Goal: Task Accomplishment & Management: Use online tool/utility

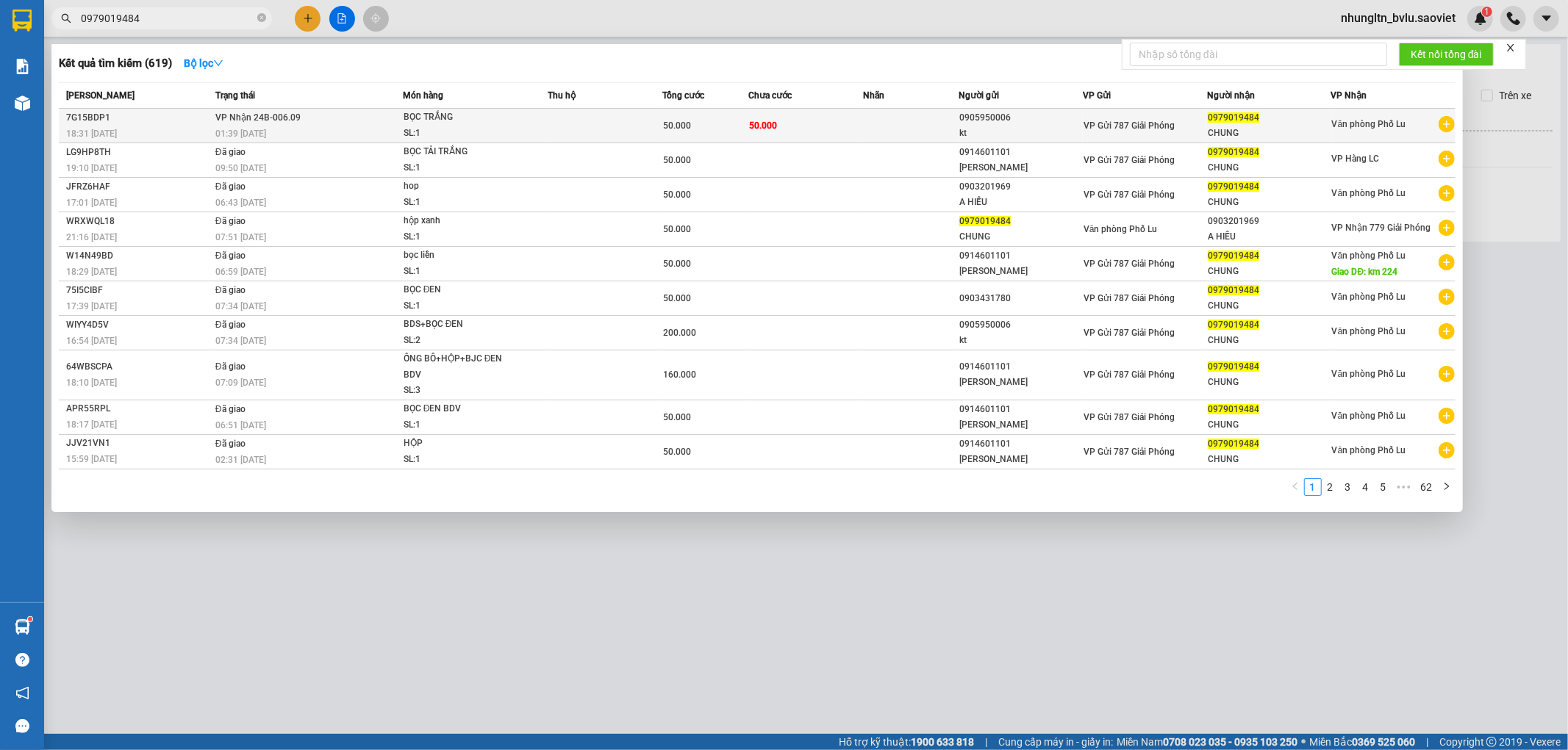
type input "0979019484"
click at [395, 121] on td "VP Nhận 24B-006.09 01:39 [DATE]" at bounding box center [307, 126] width 191 height 35
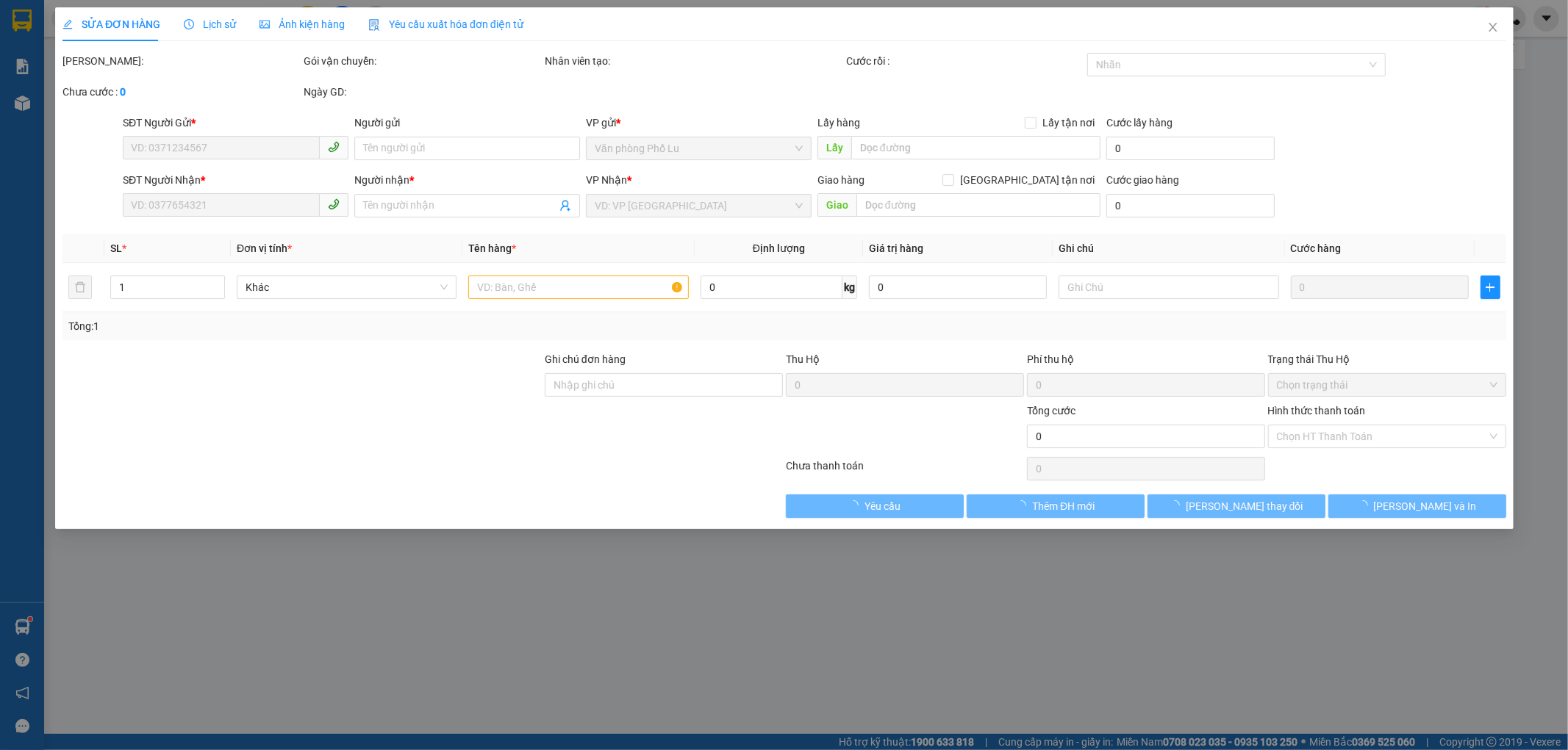
type input "0905950006"
type input "kt"
type input "0979019484"
type input "CHUNG"
type input "50.000"
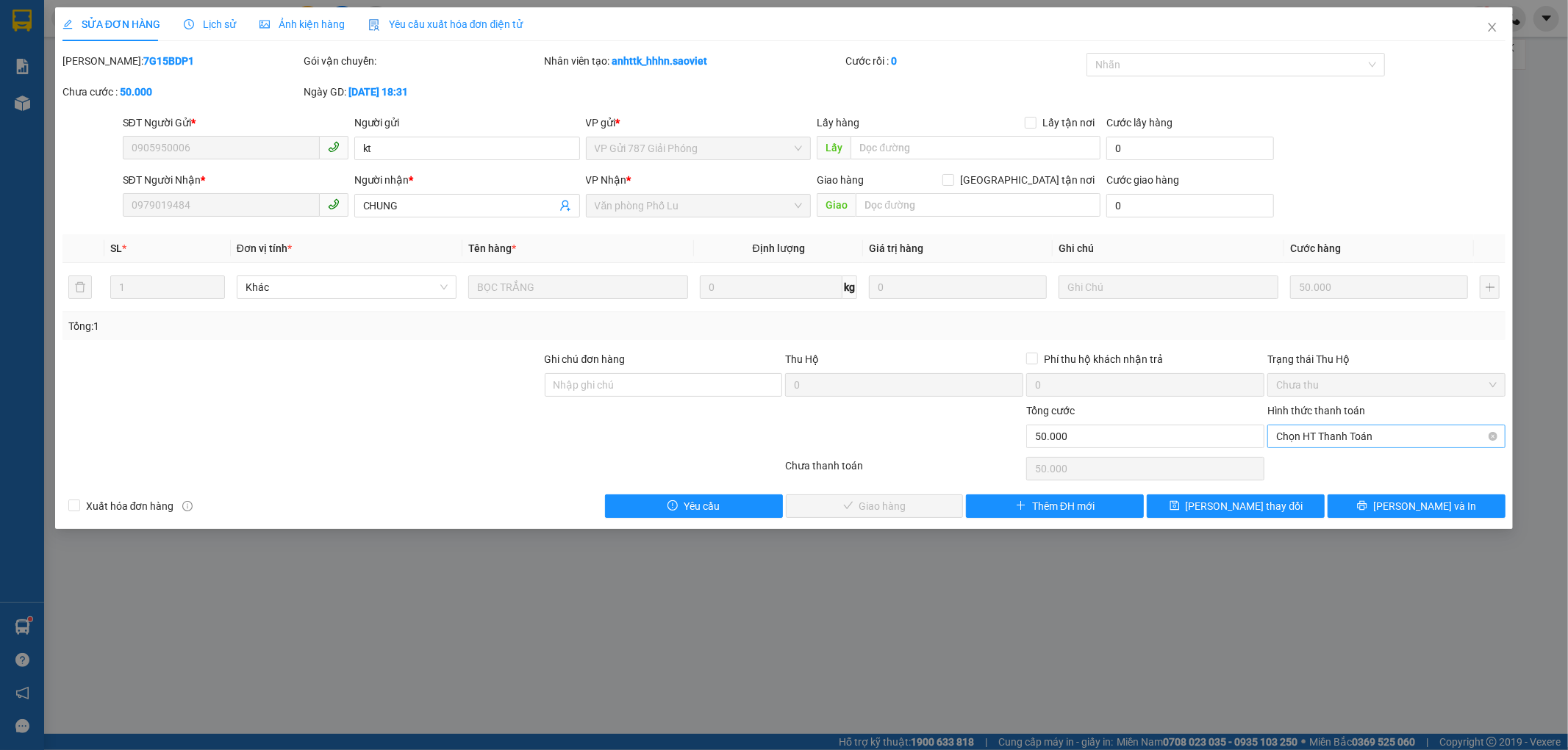
click at [1425, 442] on span "Chọn HT Thanh Toán" at bounding box center [1386, 436] width 221 height 22
click at [1383, 471] on div "Tại văn phòng" at bounding box center [1387, 465] width 221 height 16
type input "0"
click at [886, 515] on button "[PERSON_NAME] và Giao hàng" at bounding box center [875, 506] width 178 height 23
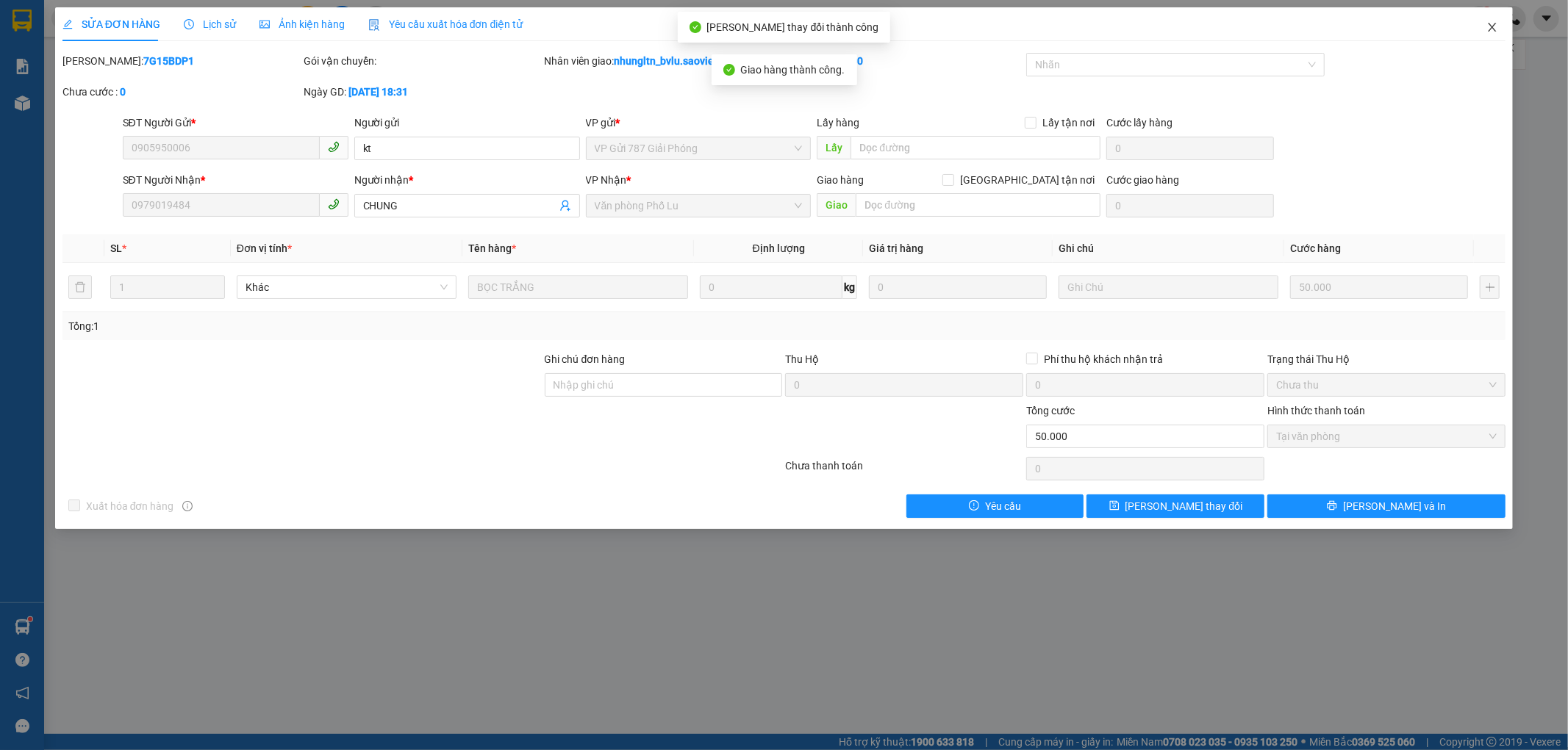
click at [1494, 26] on icon "close" at bounding box center [1492, 27] width 8 height 9
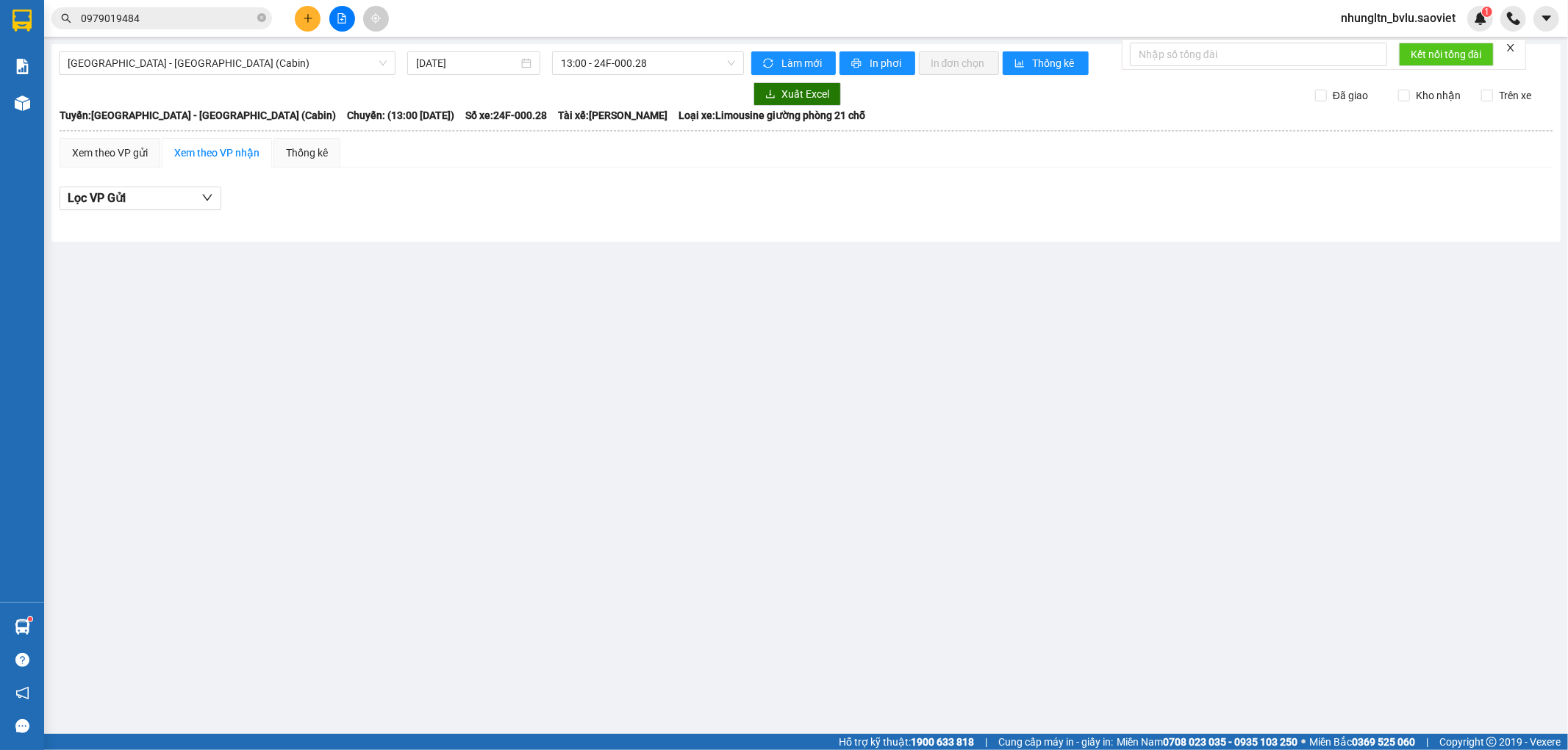
click at [302, 28] on button at bounding box center [307, 18] width 26 height 26
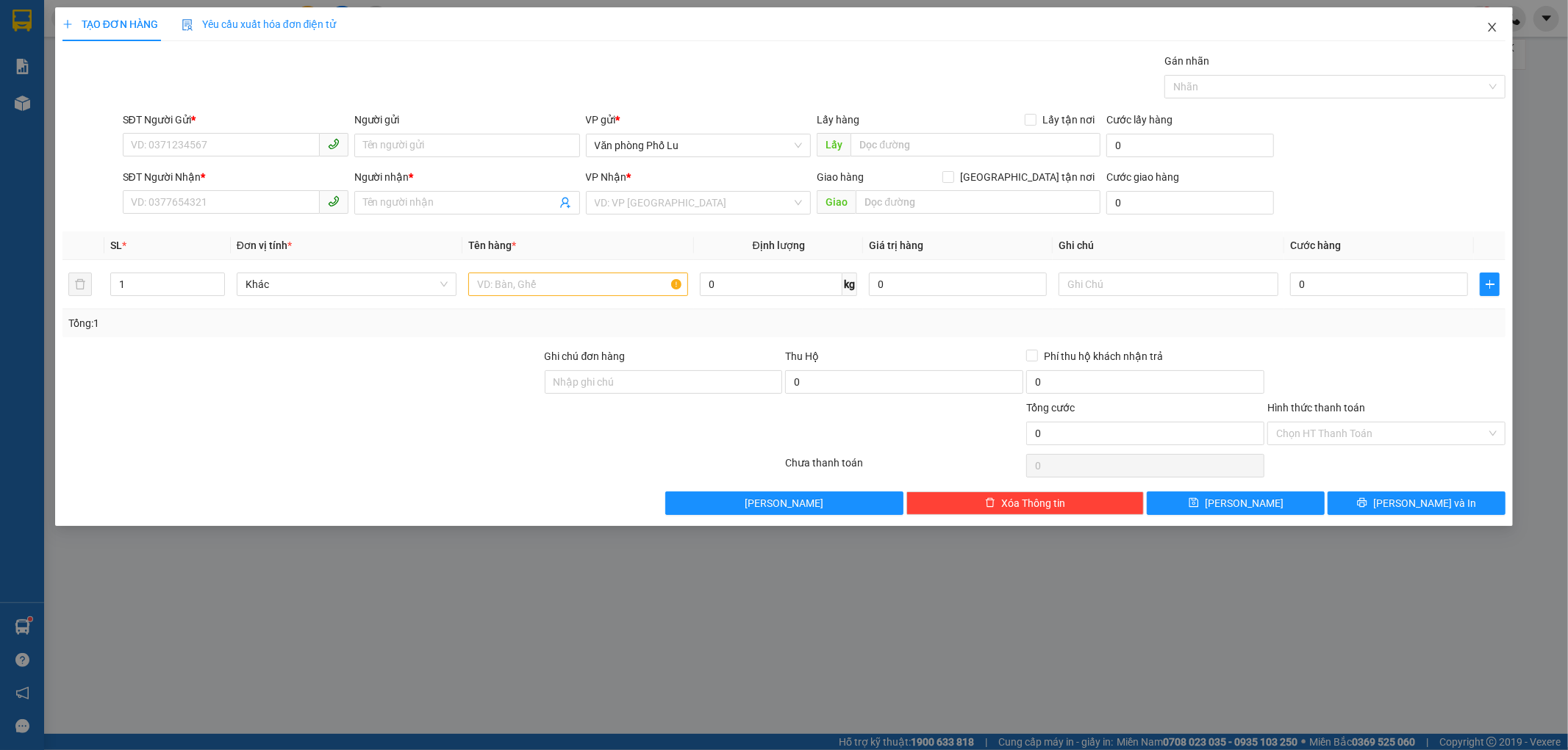
click at [1500, 30] on span "Close" at bounding box center [1492, 28] width 41 height 41
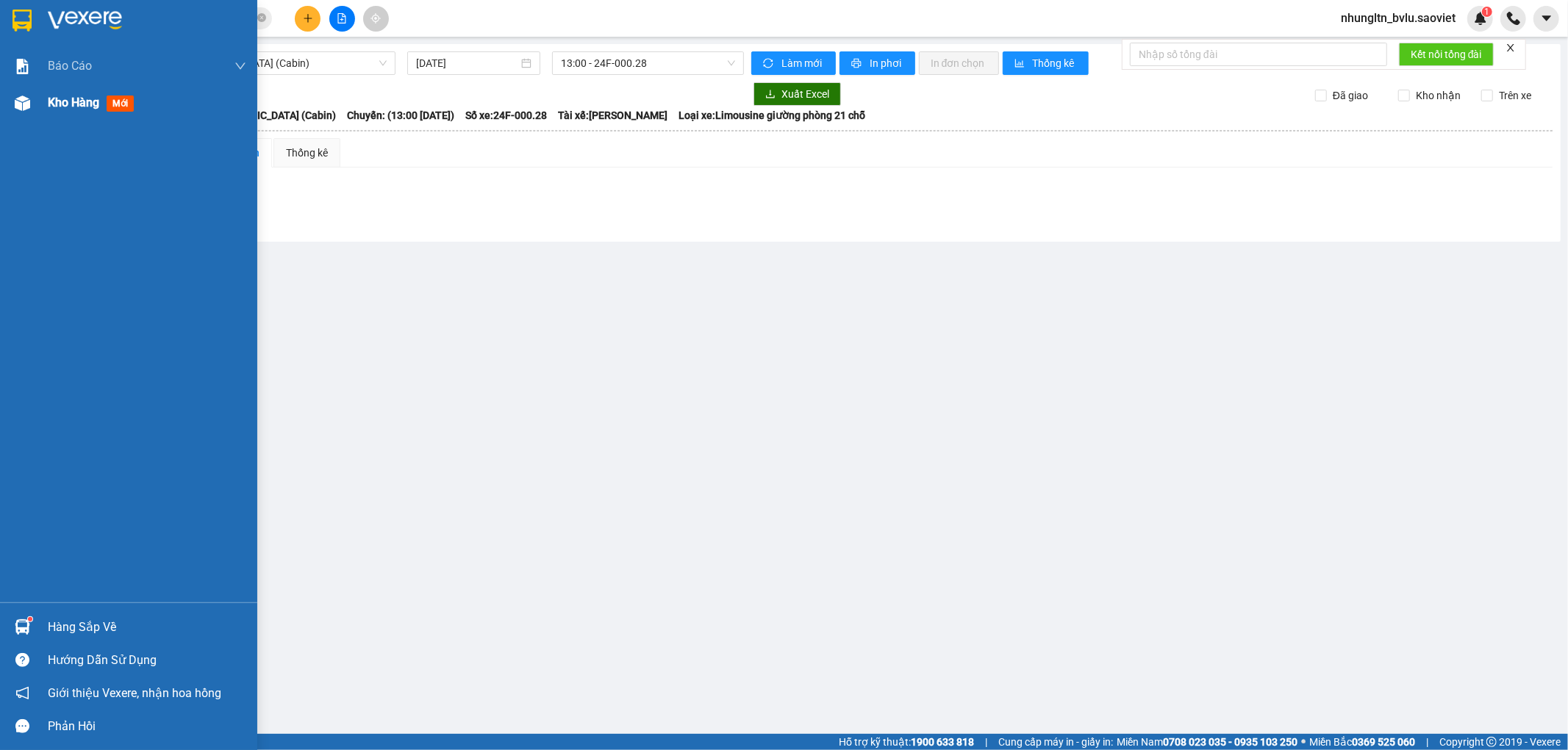
click at [68, 109] on span "Kho hàng" at bounding box center [73, 102] width 51 height 13
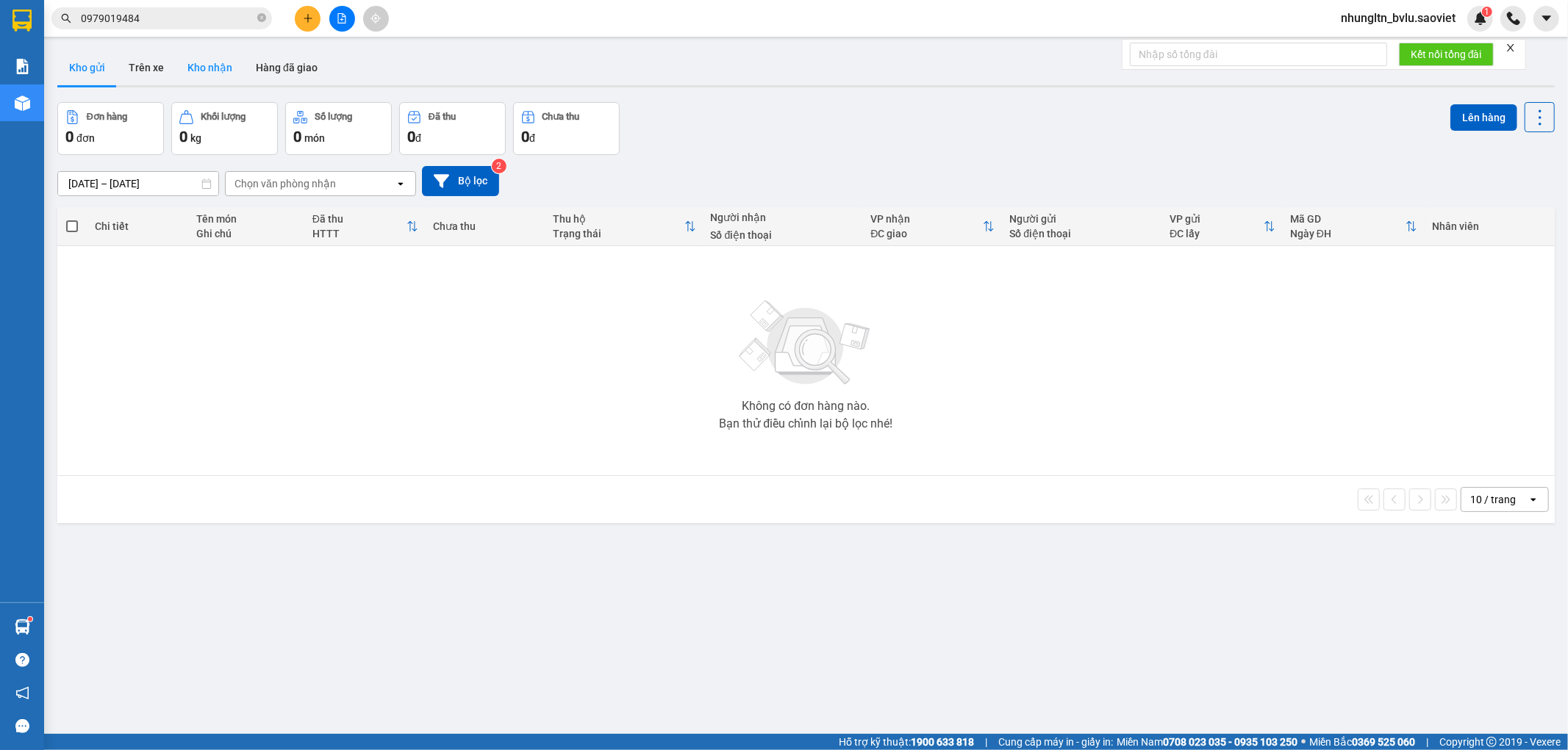
click at [212, 72] on button "Kho nhận" at bounding box center [209, 67] width 68 height 36
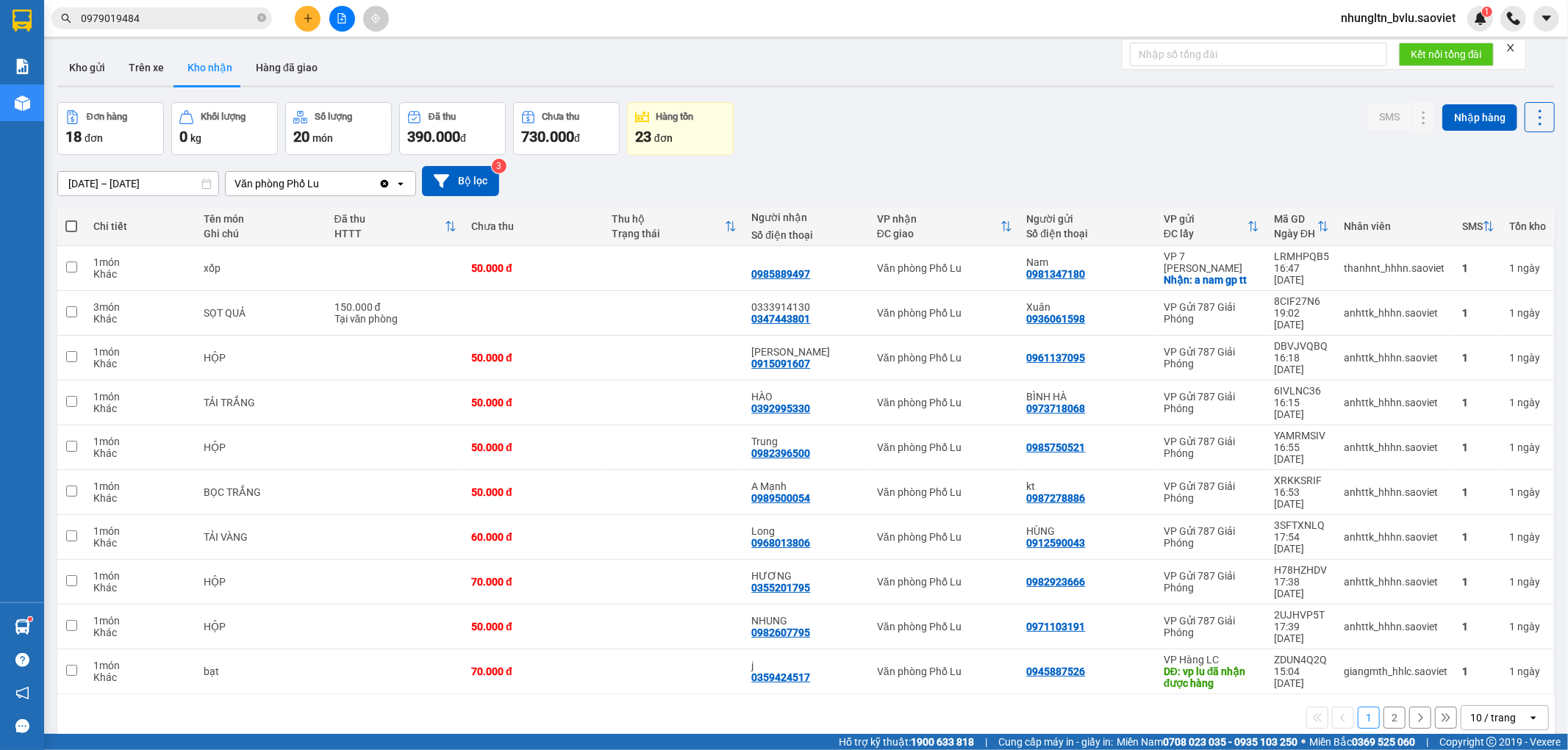
click at [309, 188] on div "Văn phòng Phố Lu" at bounding box center [276, 183] width 85 height 14
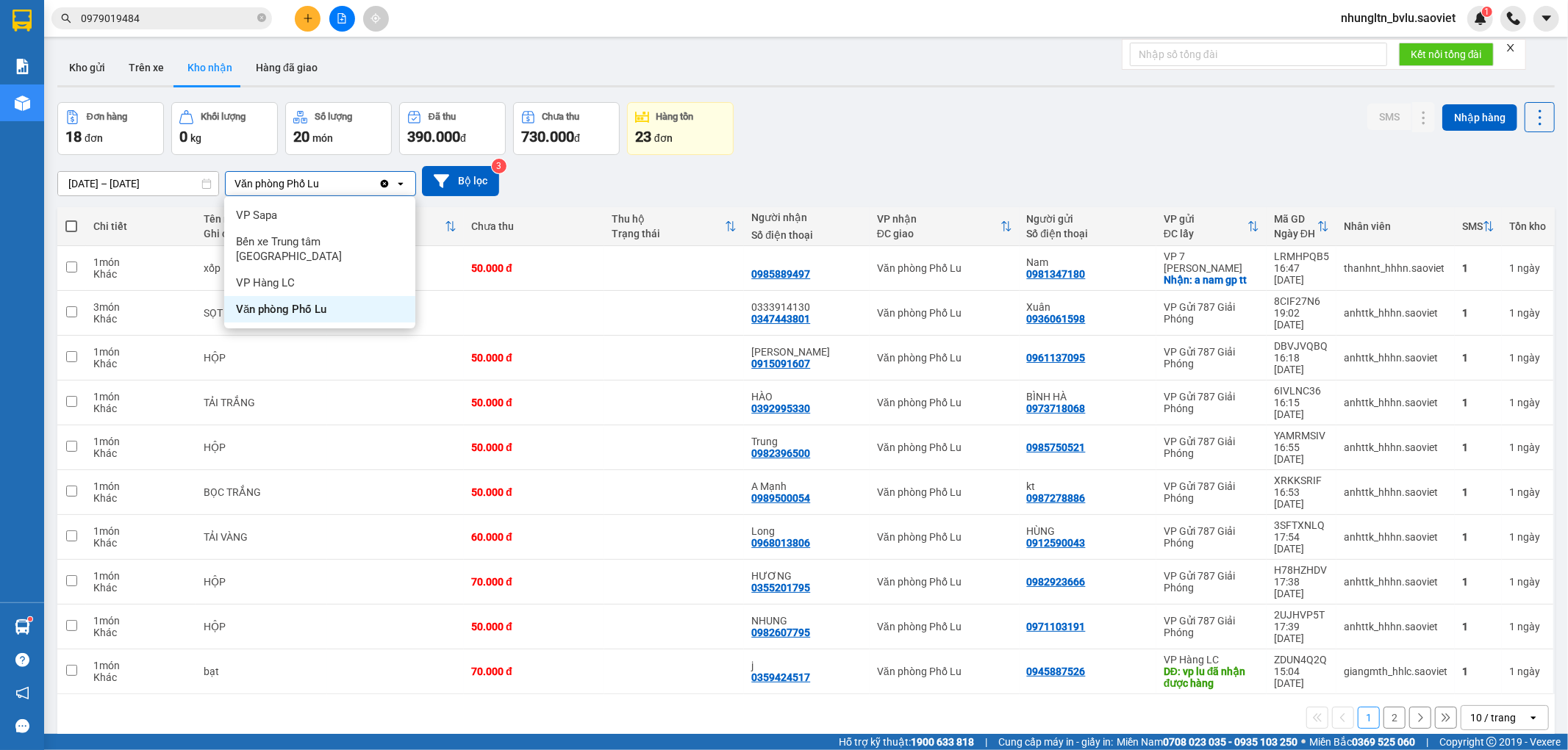
click at [1001, 121] on div "Đơn hàng 18 đơn Khối lượng 0 kg Số lượng 20 món Đã thu 390.000 đ Chưa thu 730.0…" at bounding box center [806, 128] width 1497 height 53
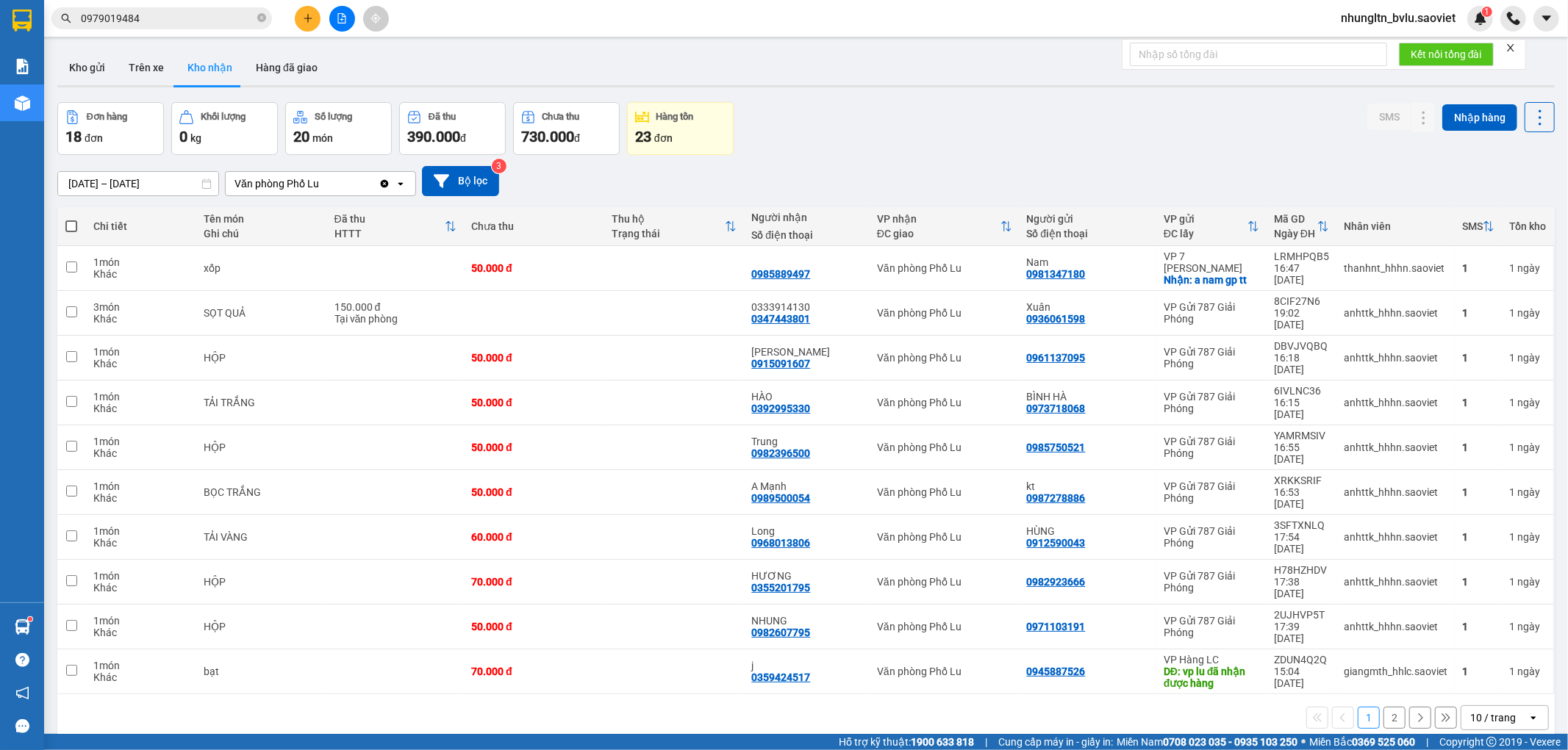
click at [1383, 707] on button "2" at bounding box center [1394, 717] width 22 height 22
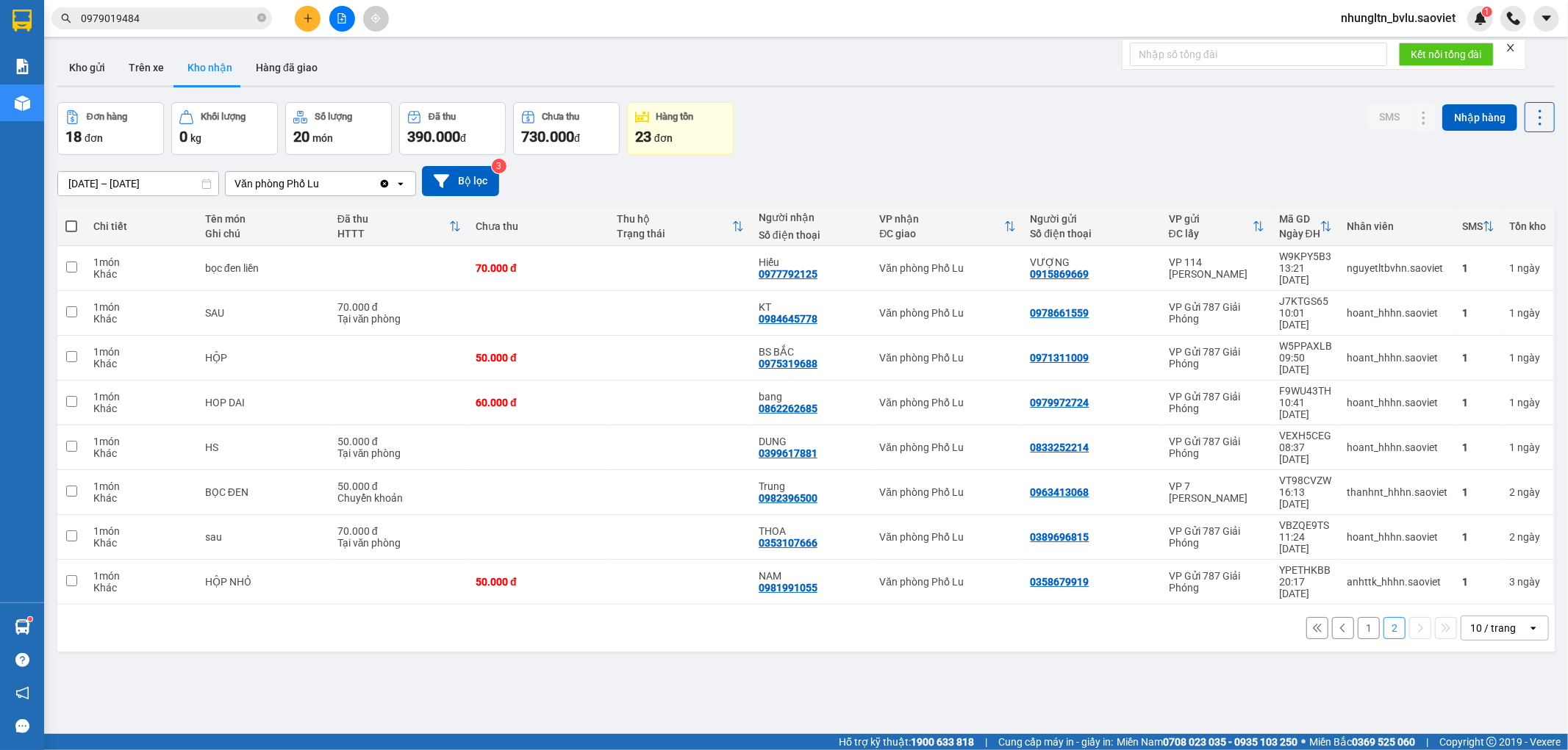
click at [1357, 617] on button "1" at bounding box center [1368, 628] width 22 height 22
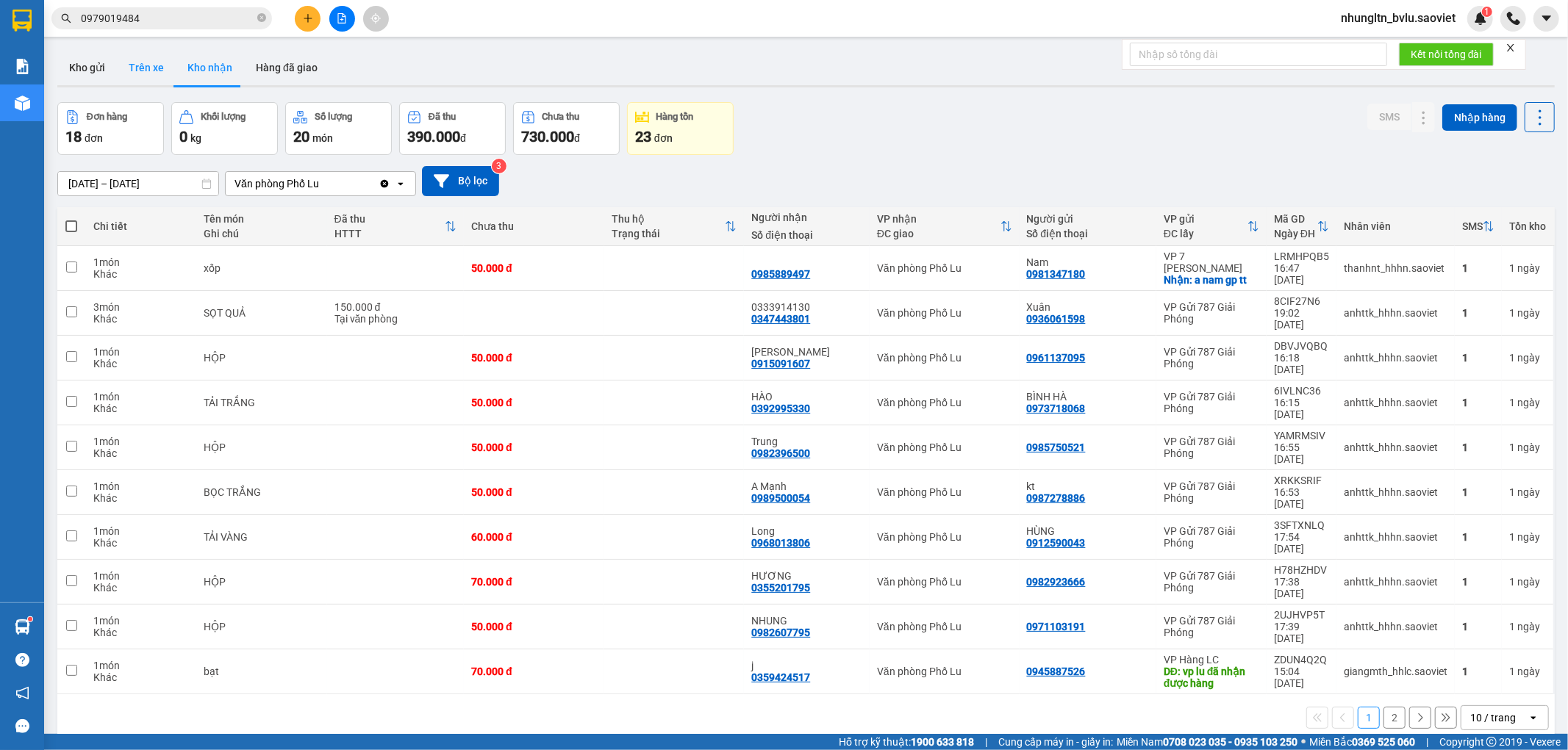
click at [138, 65] on button "Trên xe" at bounding box center [145, 67] width 59 height 36
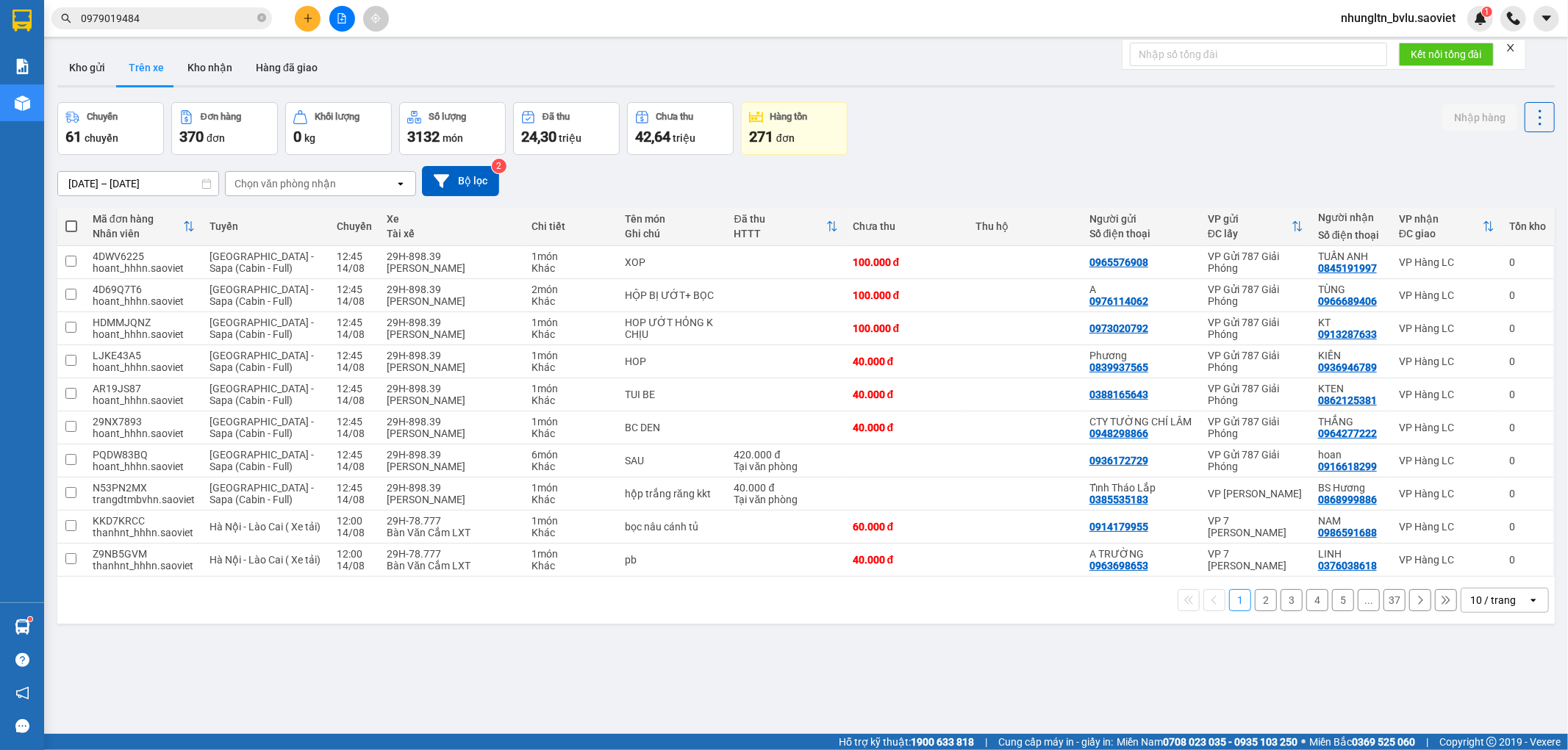
click at [1281, 600] on button "3" at bounding box center [1291, 600] width 22 height 22
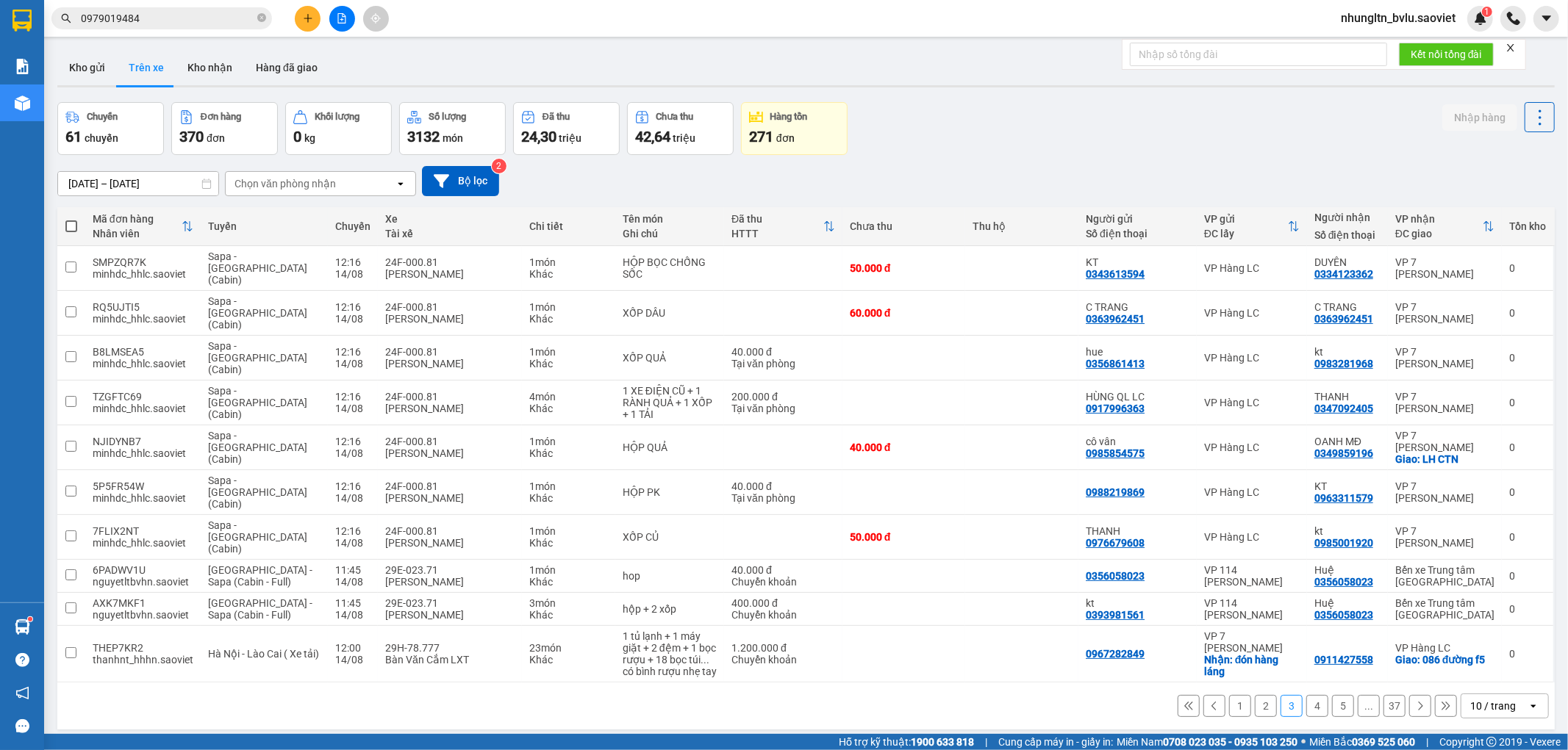
click at [1334, 695] on button "5" at bounding box center [1343, 706] width 22 height 22
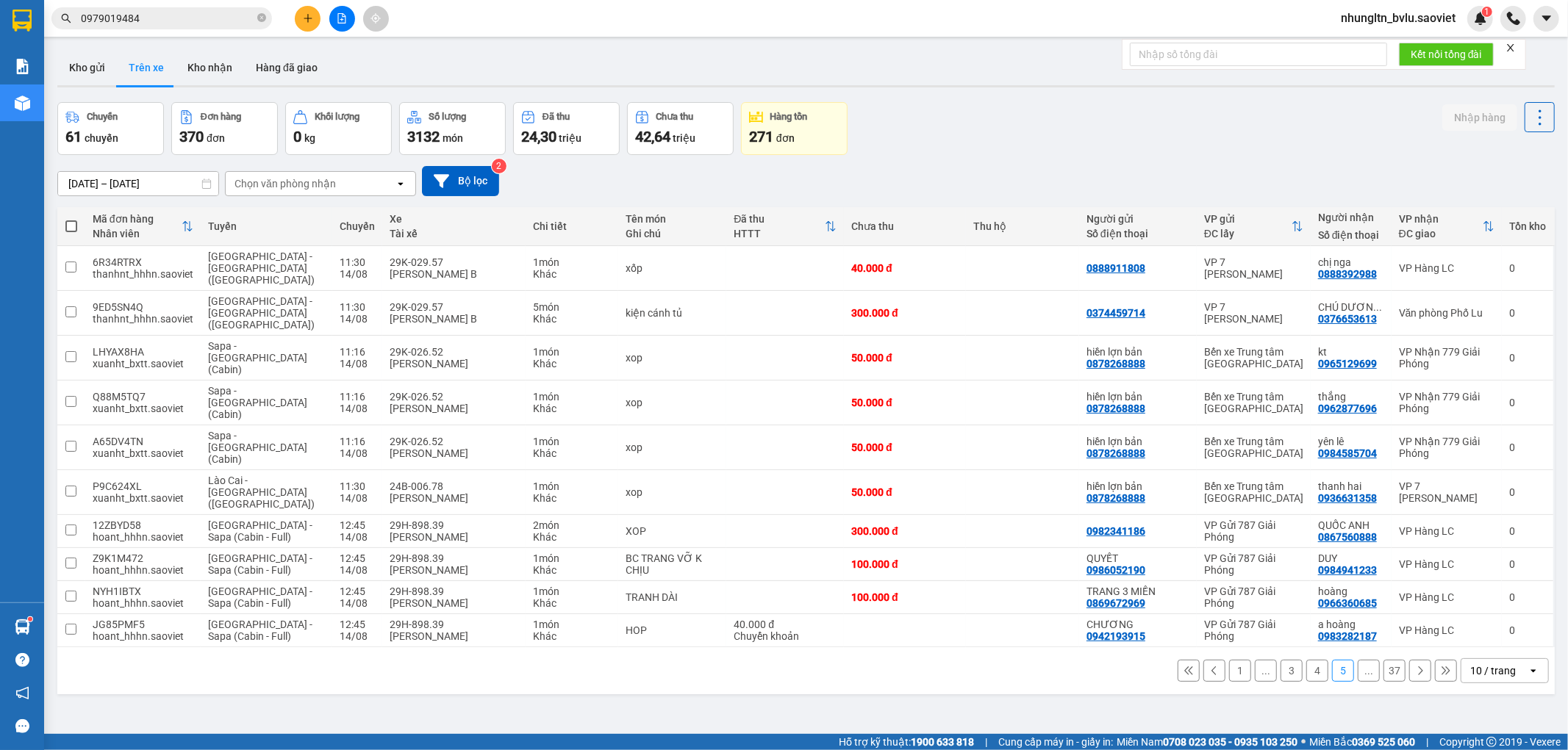
click at [325, 188] on div "Chọn văn phòng nhận" at bounding box center [284, 183] width 101 height 14
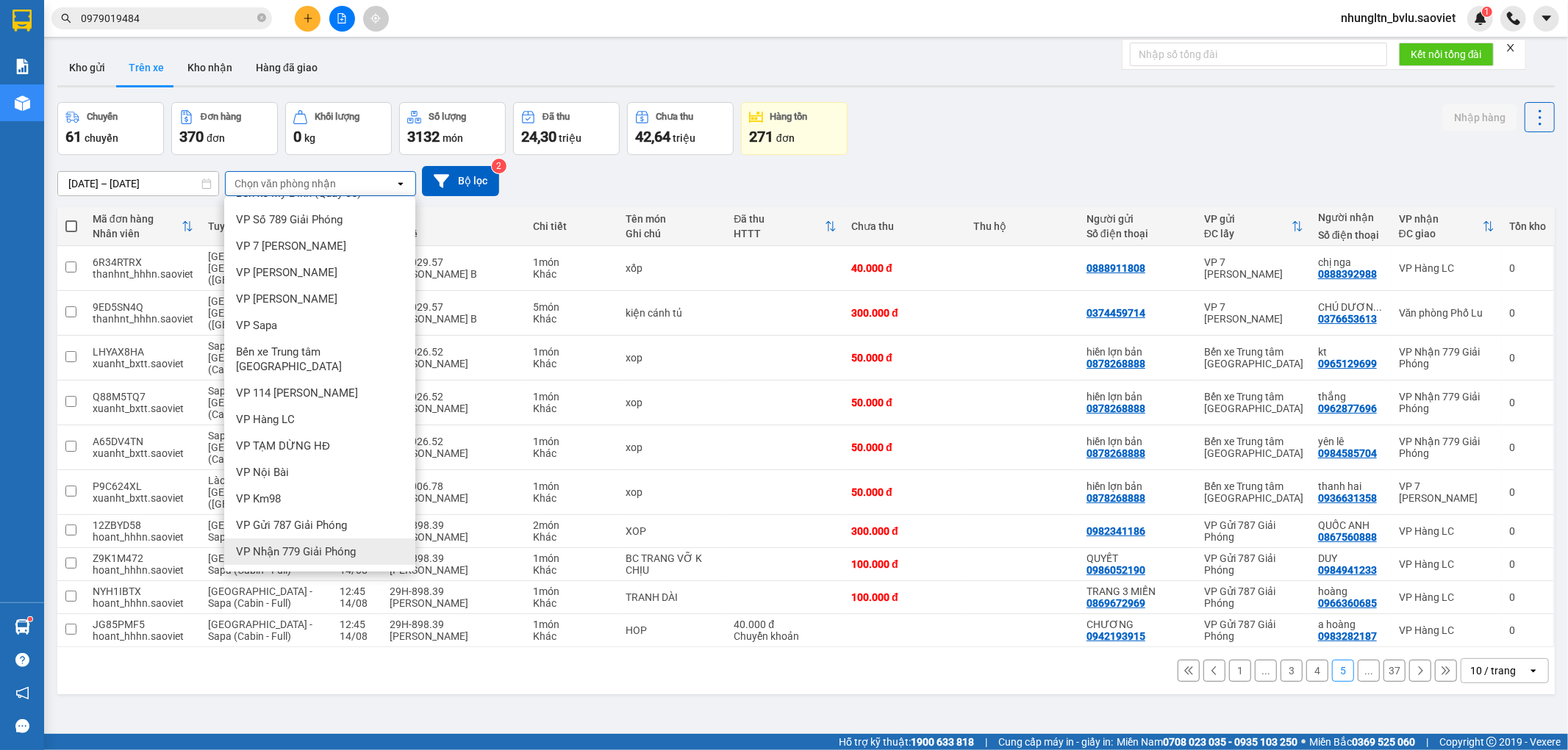
scroll to position [33, 0]
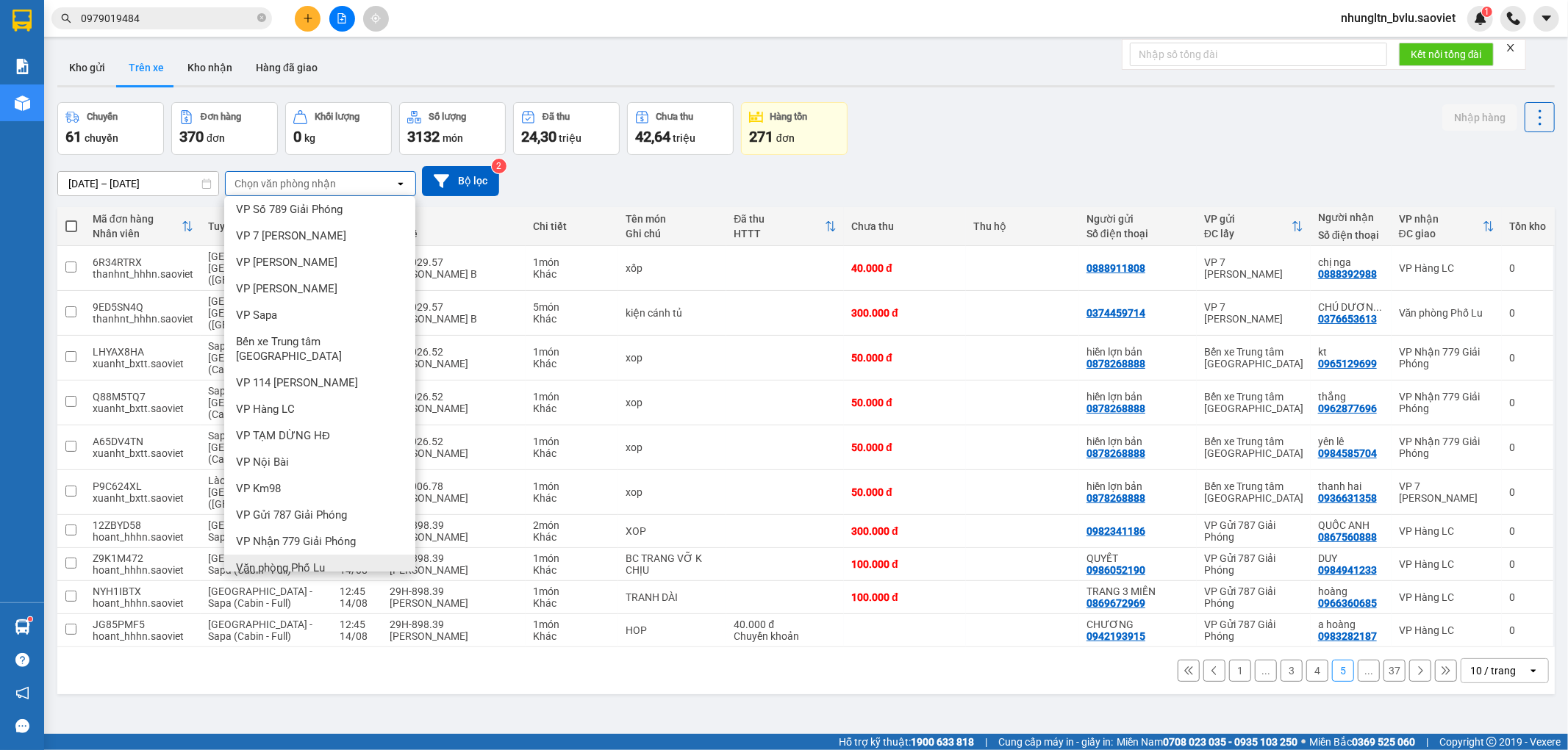
click at [325, 560] on span "Văn phòng Phố Lu" at bounding box center [280, 567] width 89 height 14
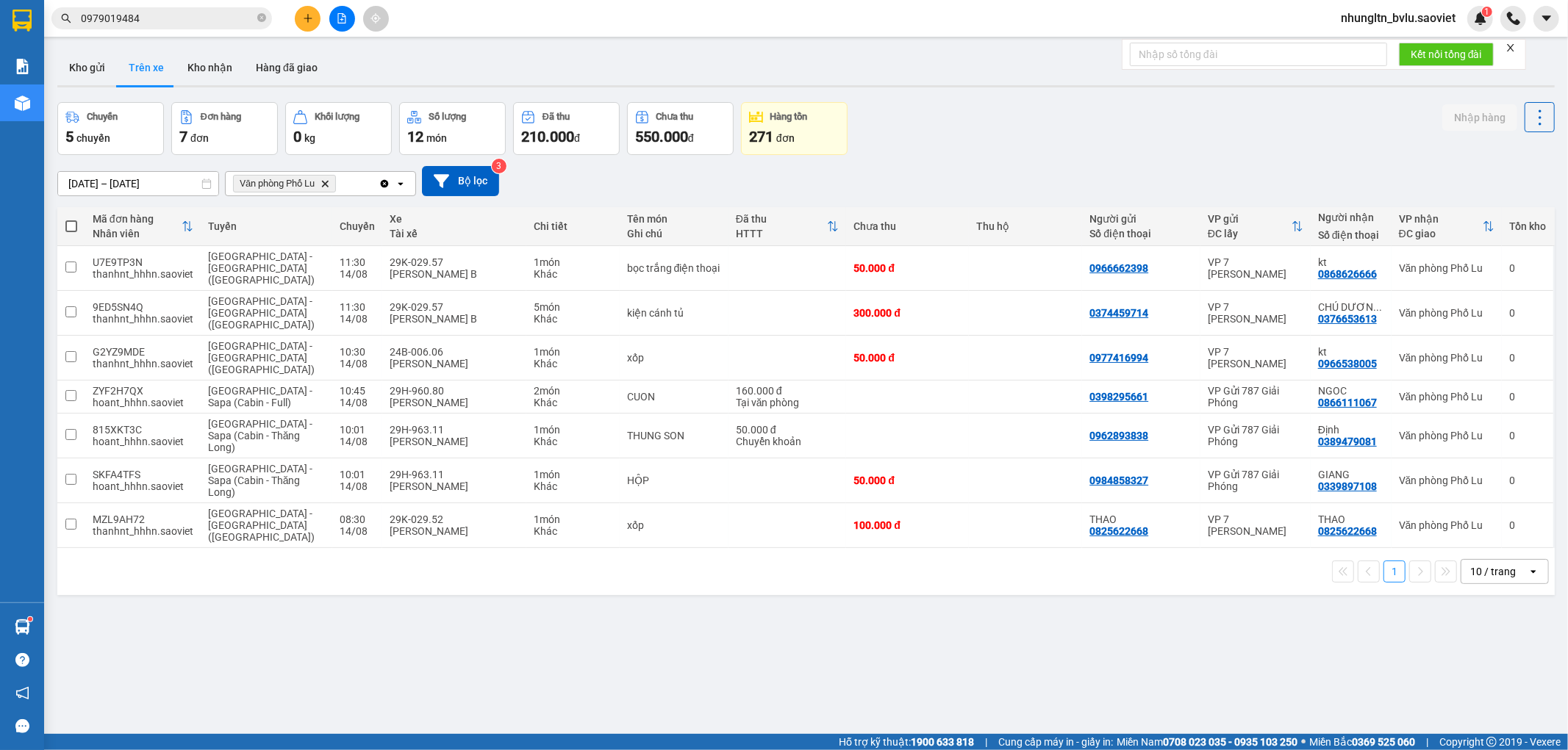
click at [174, 22] on input "0979019484" at bounding box center [168, 18] width 173 height 16
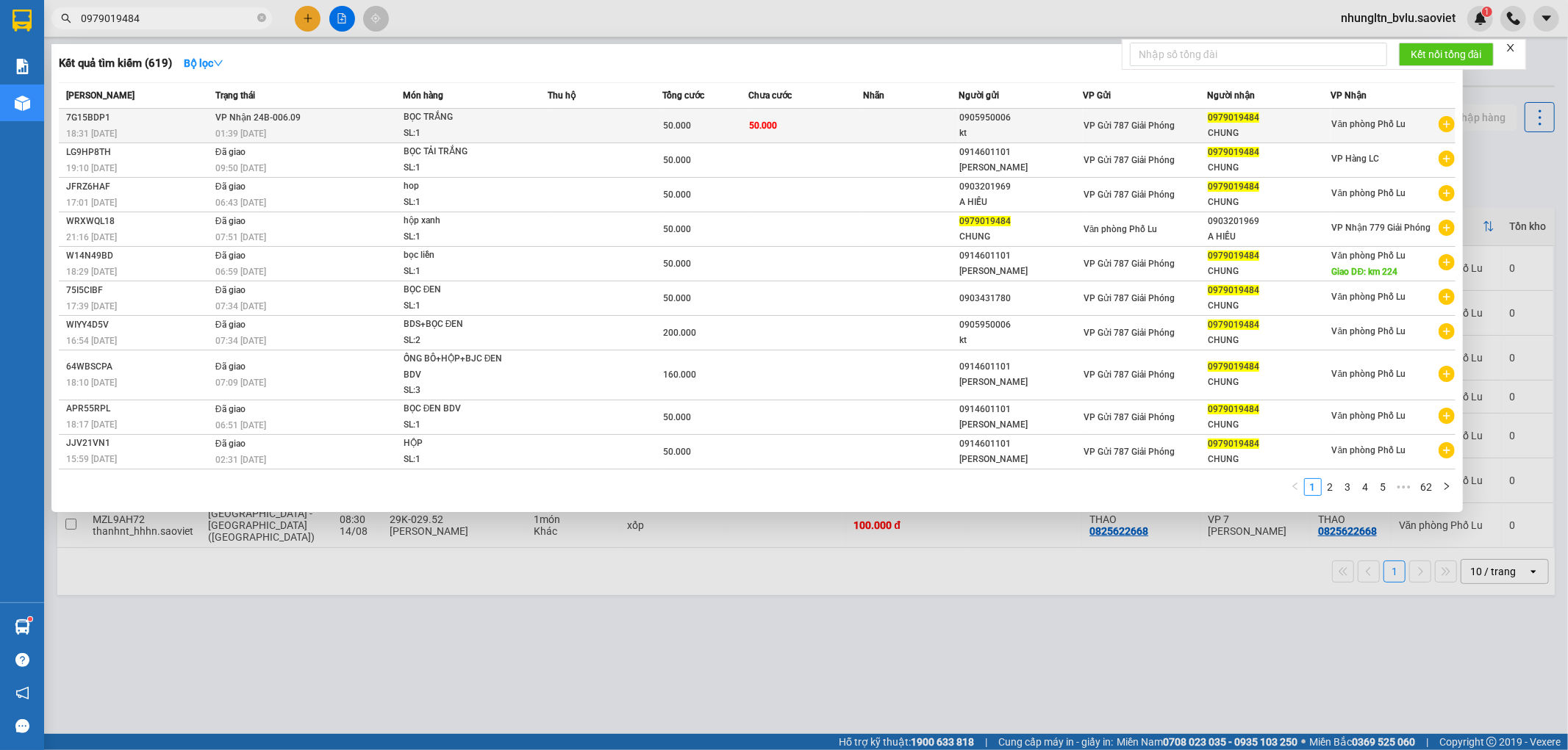
click at [531, 127] on span "BỌC TRẮNG SL: 1" at bounding box center [476, 125] width 144 height 32
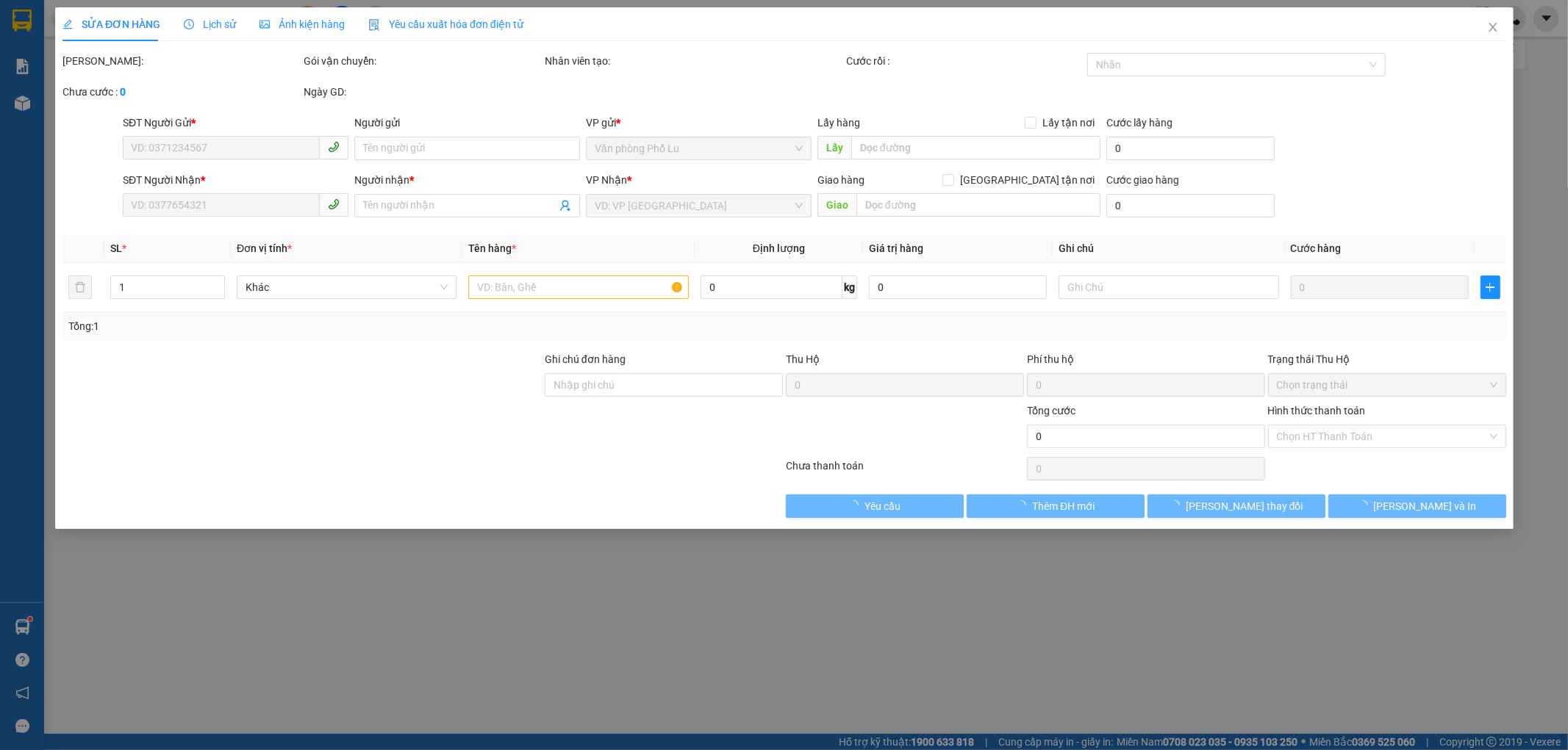
type input "0905950006"
type input "kt"
type input "0979019484"
type input "CHUNG"
type input "50.000"
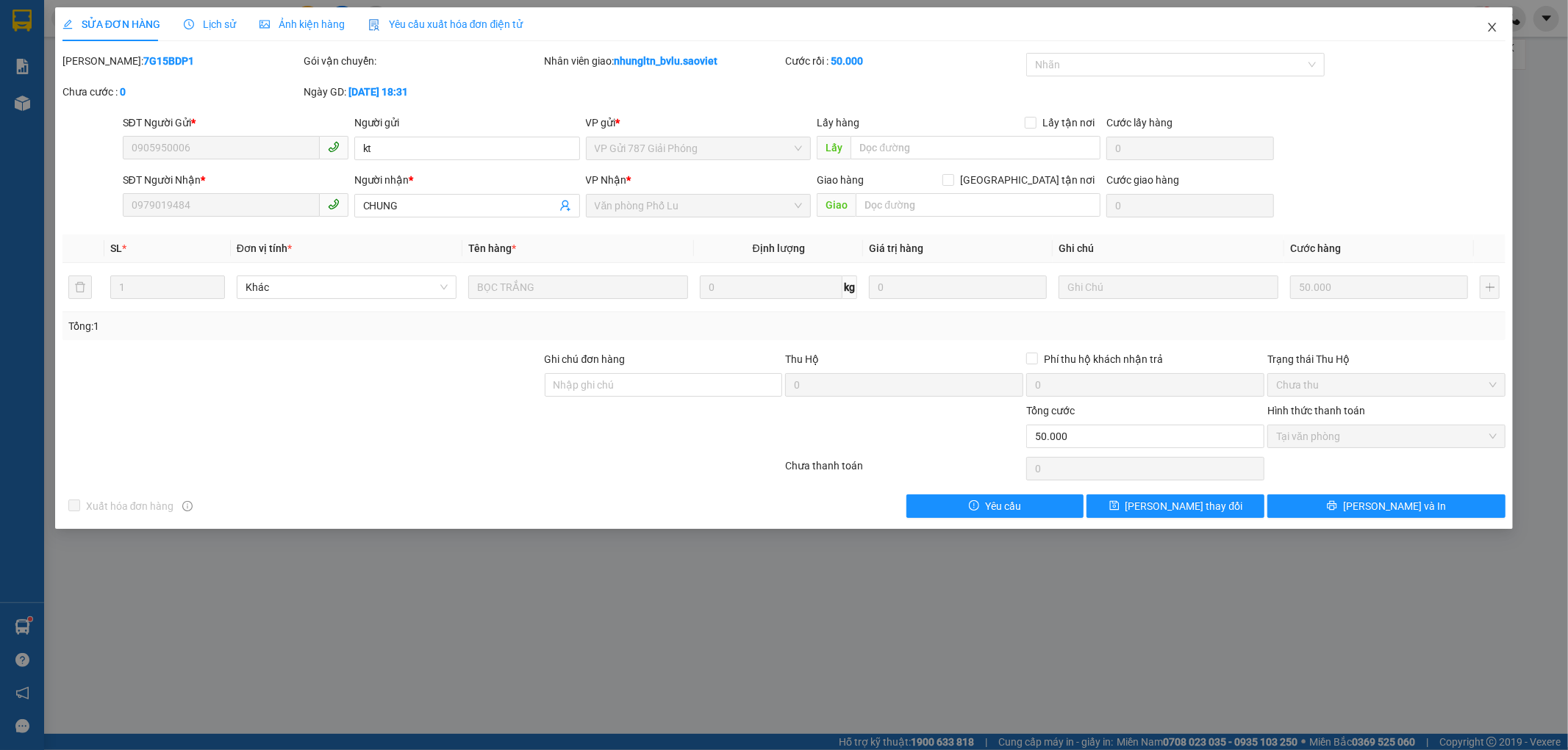
click at [1488, 30] on icon "close" at bounding box center [1492, 27] width 12 height 12
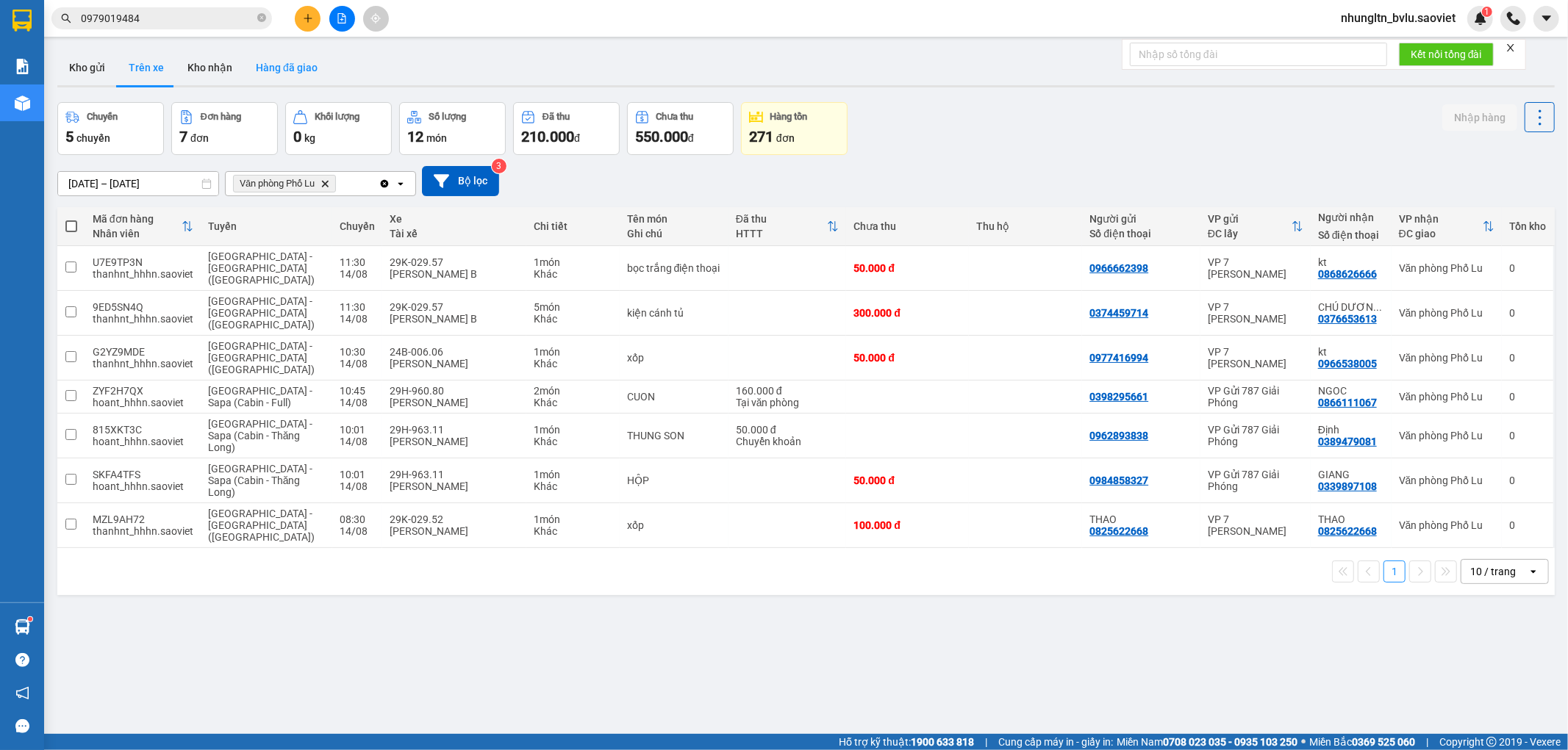
click at [277, 66] on button "Hàng đã giao" at bounding box center [286, 67] width 86 height 36
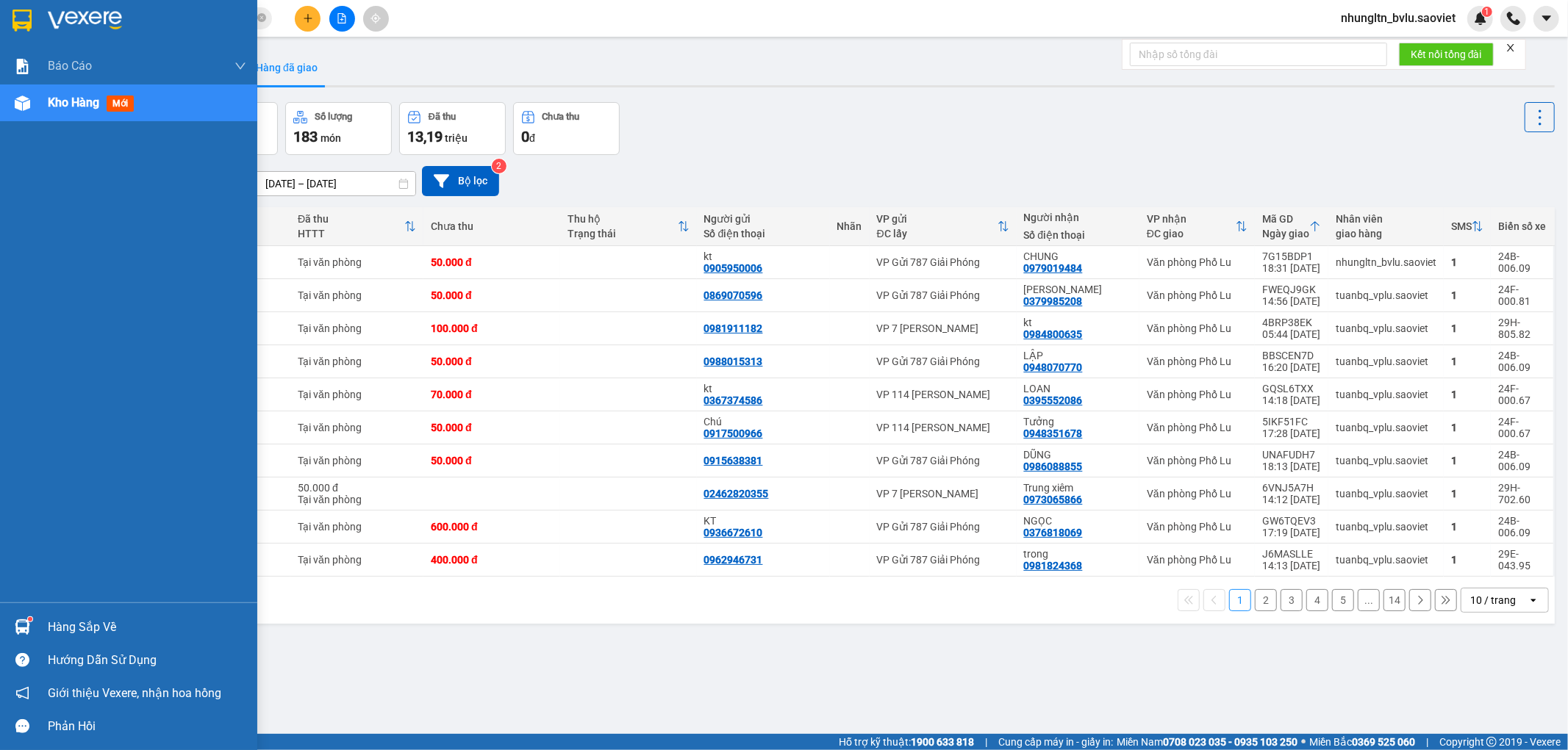
click at [0, 566] on div "Báo cáo 1B. Chi tiết đơn hàng 5. Doanh thu thực tế theo từng nhân viên Kho hàng…" at bounding box center [128, 325] width 257 height 555
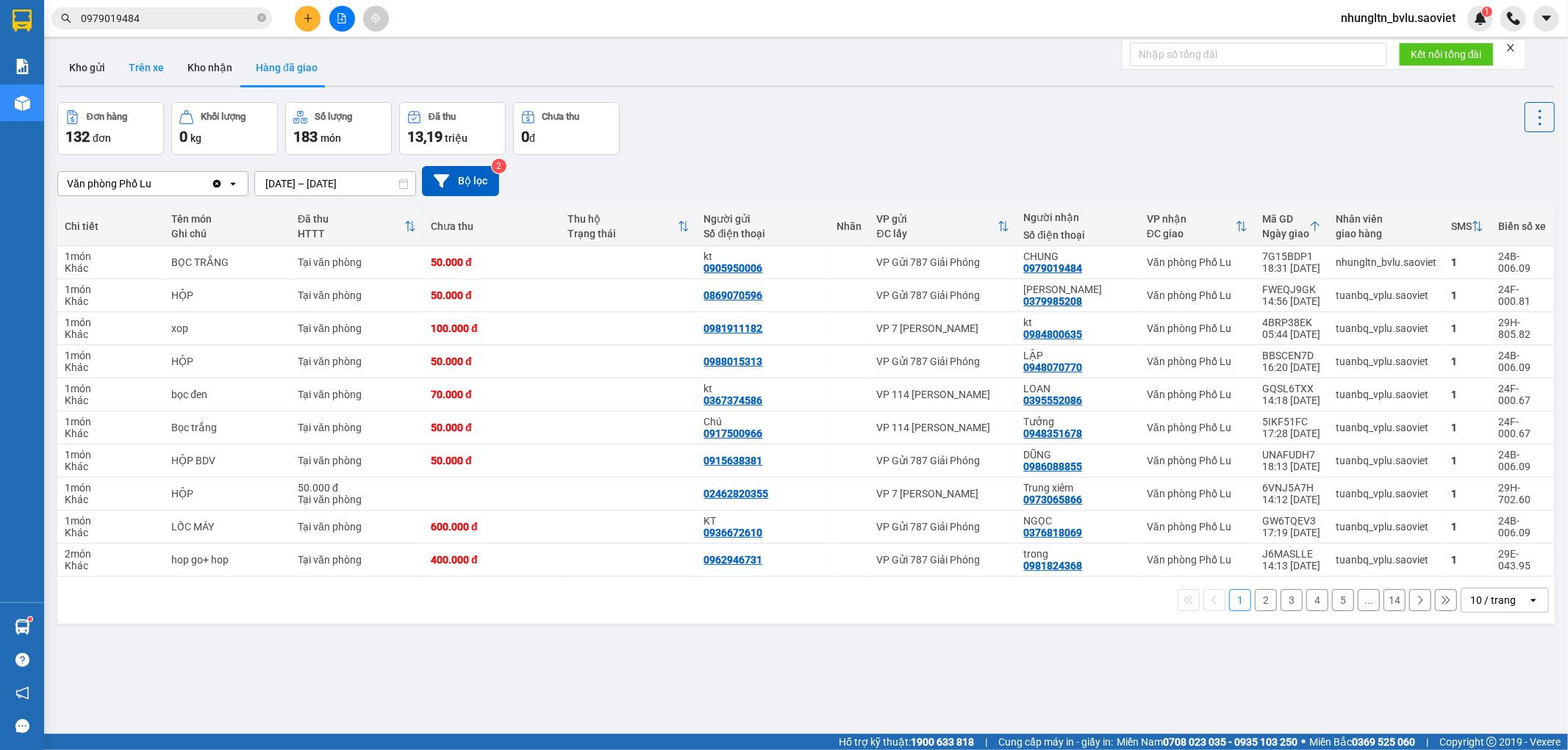
click at [147, 70] on button "Trên xe" at bounding box center [145, 67] width 59 height 36
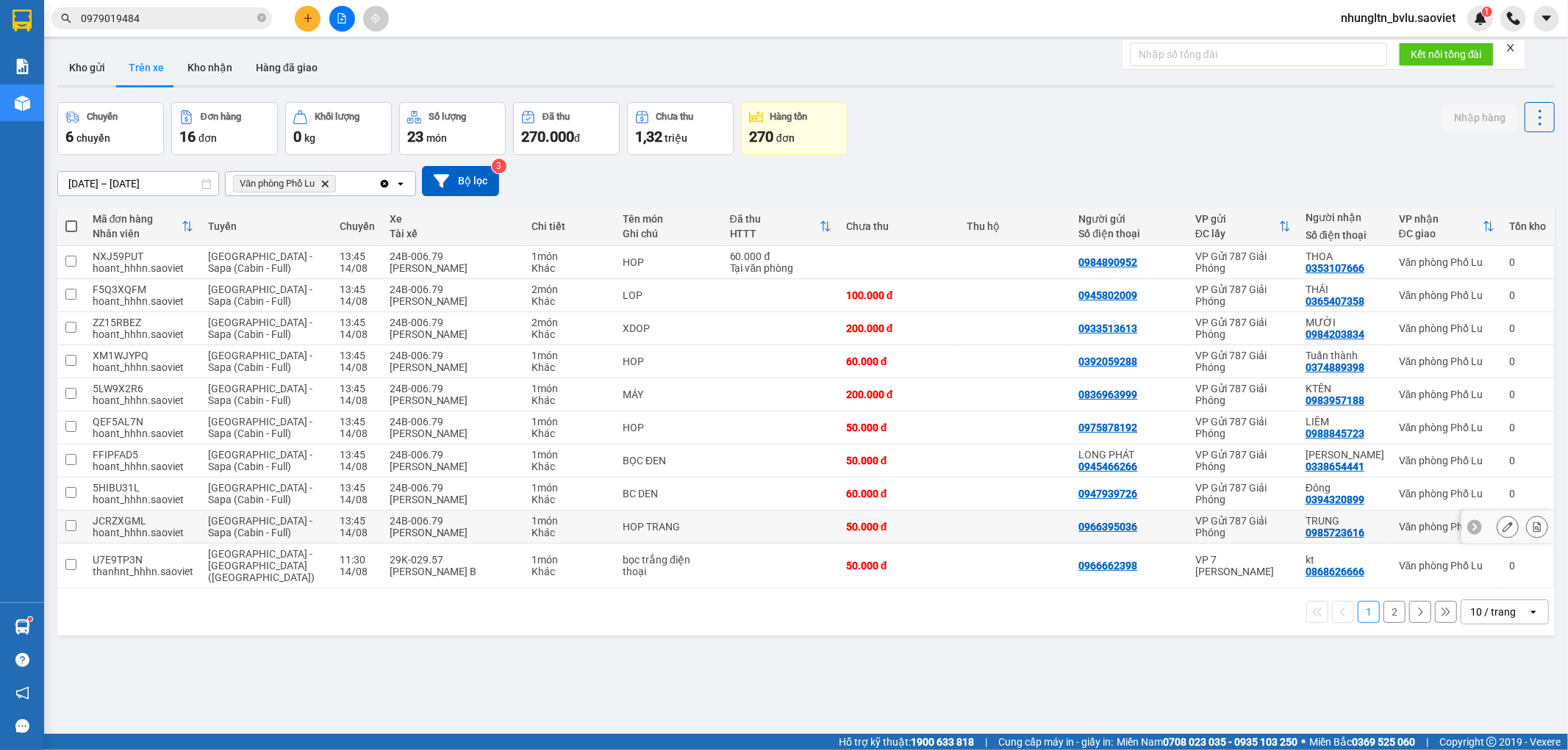
scroll to position [67, 0]
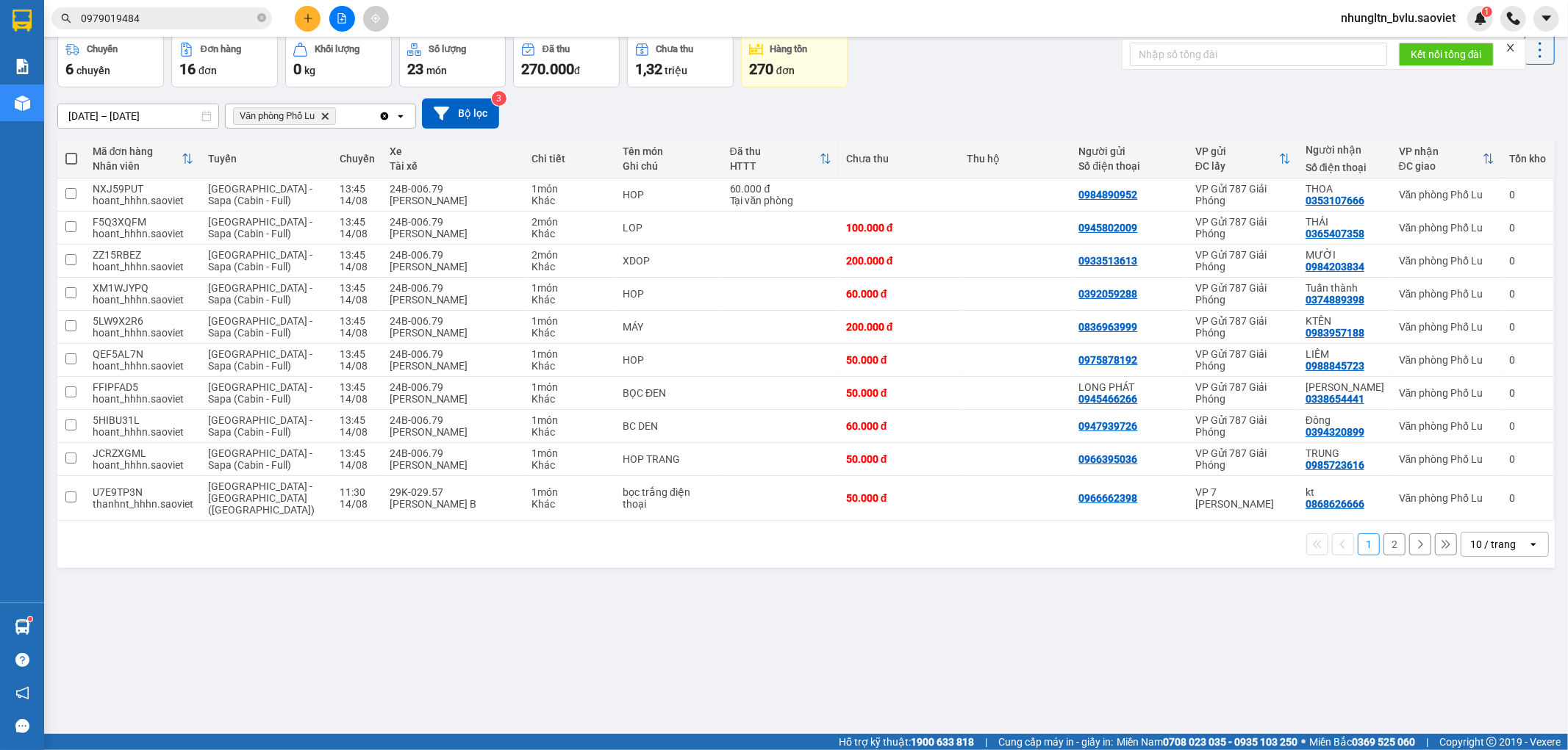
click at [1383, 536] on button "2" at bounding box center [1394, 544] width 22 height 22
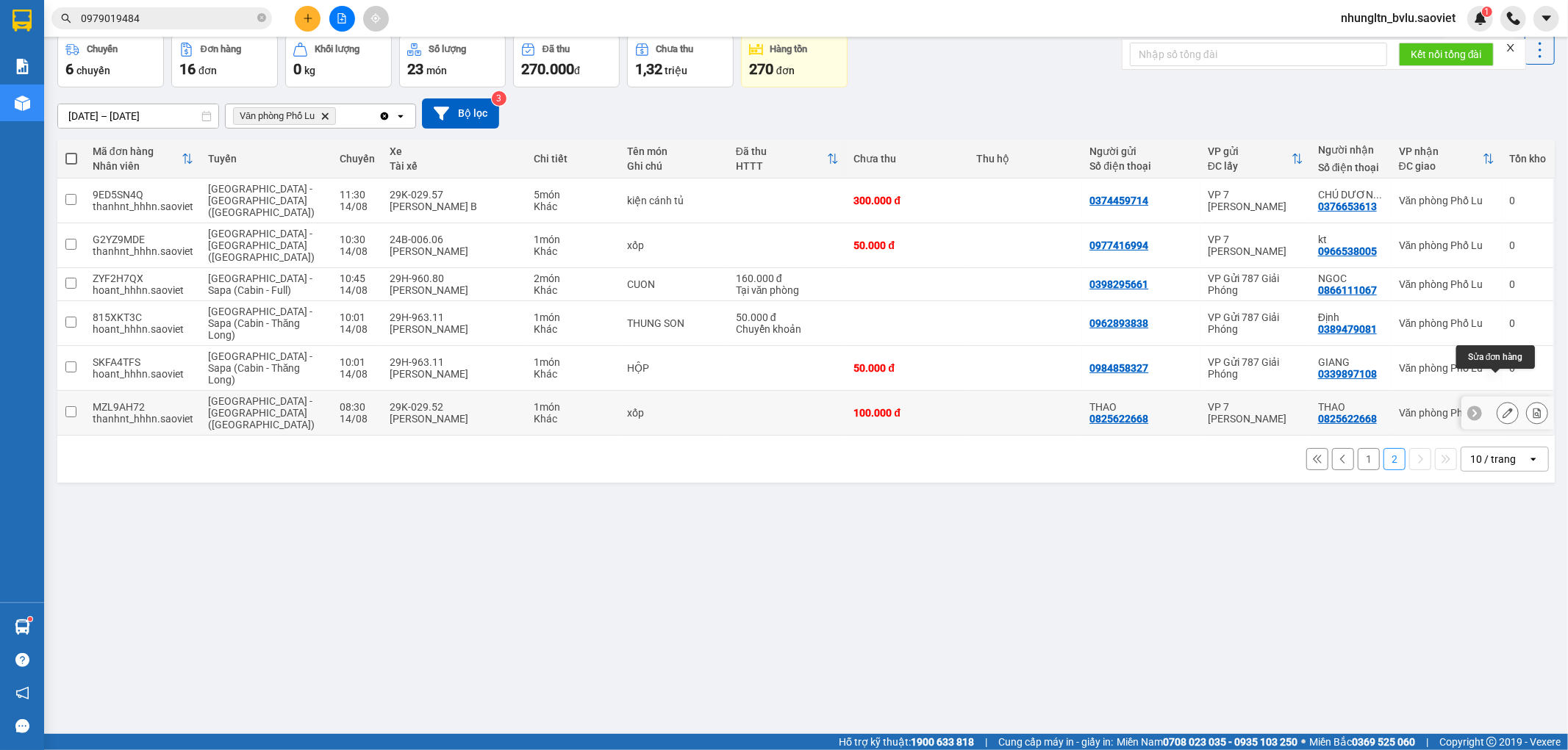
click at [1527, 401] on button at bounding box center [1536, 413] width 20 height 26
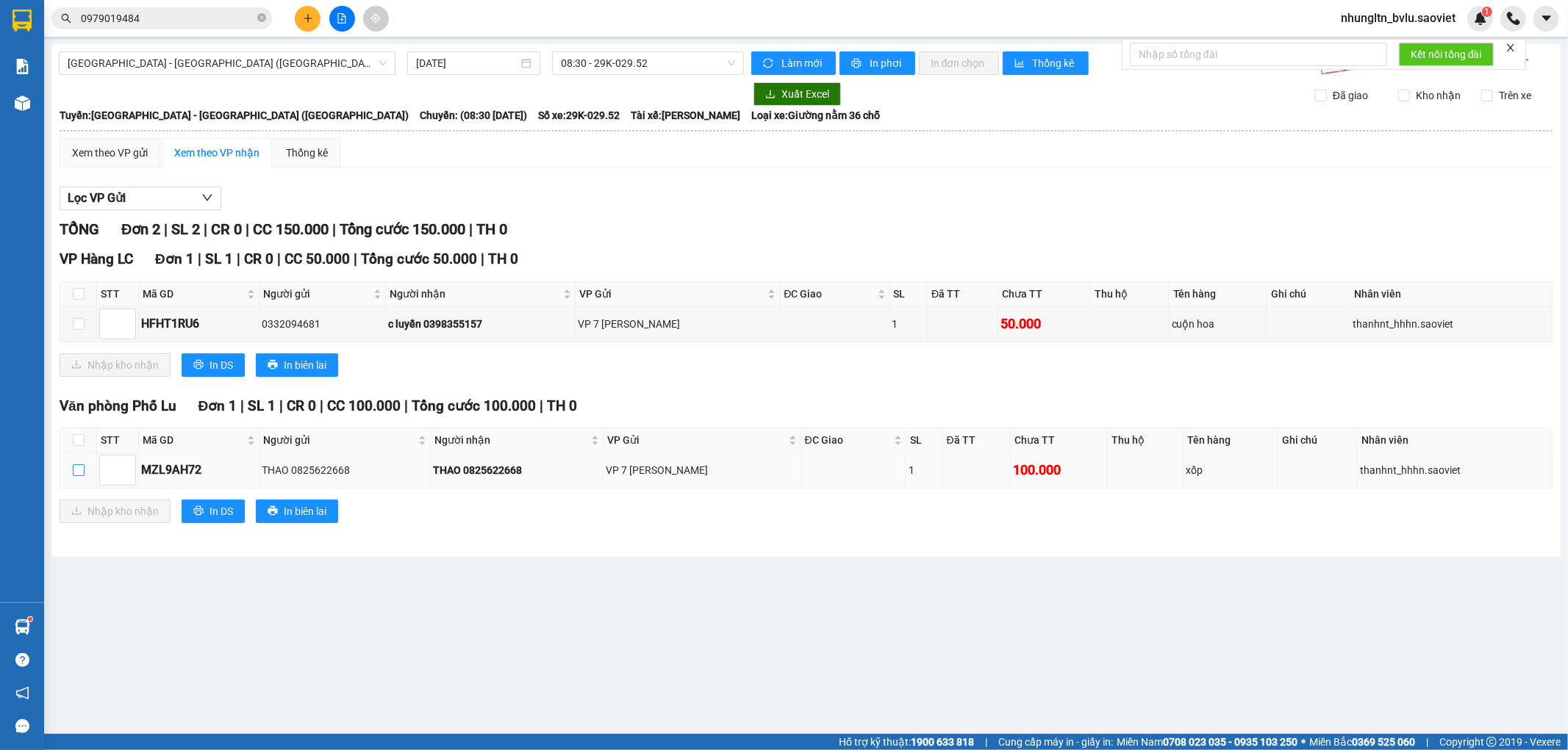
click at [76, 472] on input "checkbox" at bounding box center [79, 470] width 12 height 12
checkbox input "true"
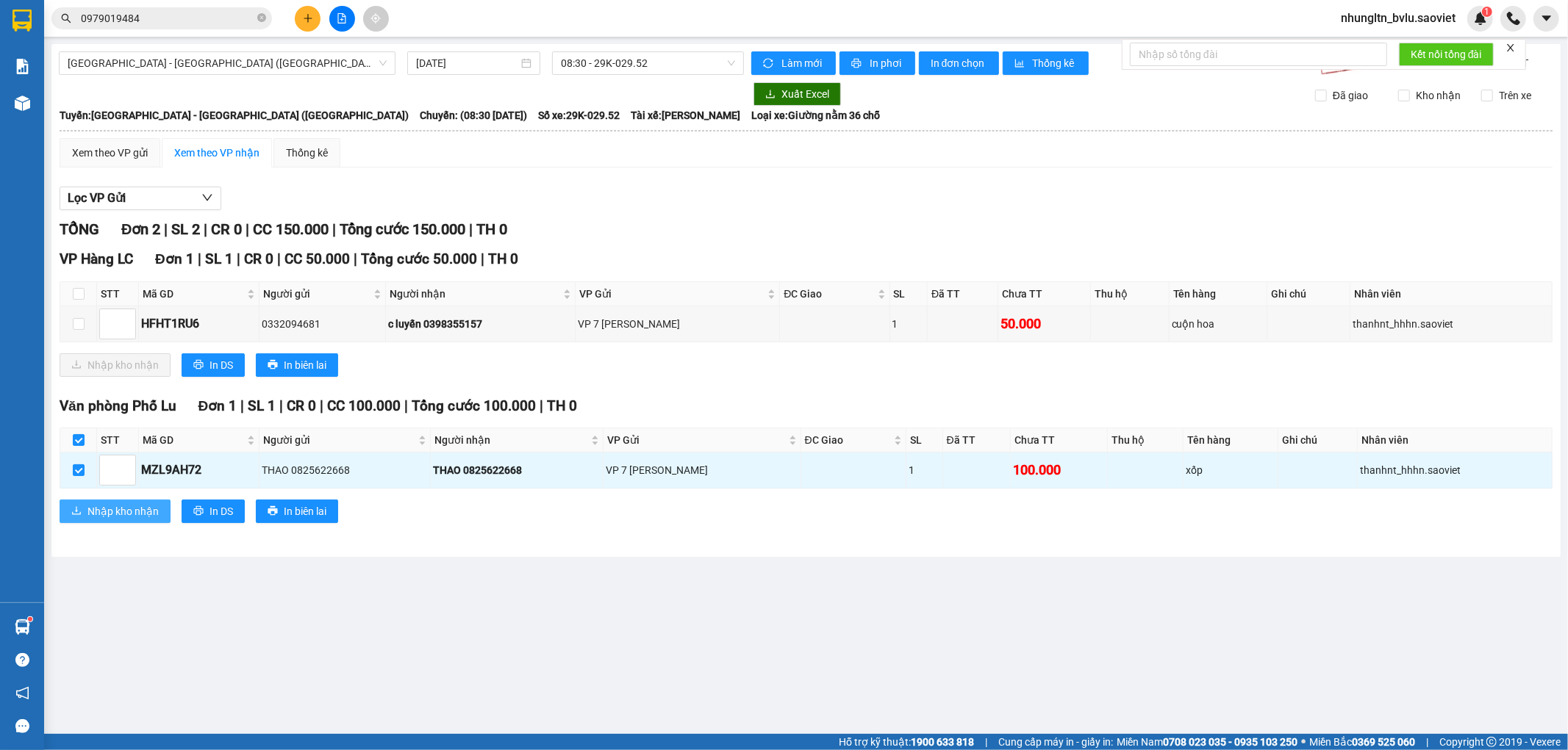
click at [134, 504] on span "Nhập kho nhận" at bounding box center [123, 511] width 71 height 16
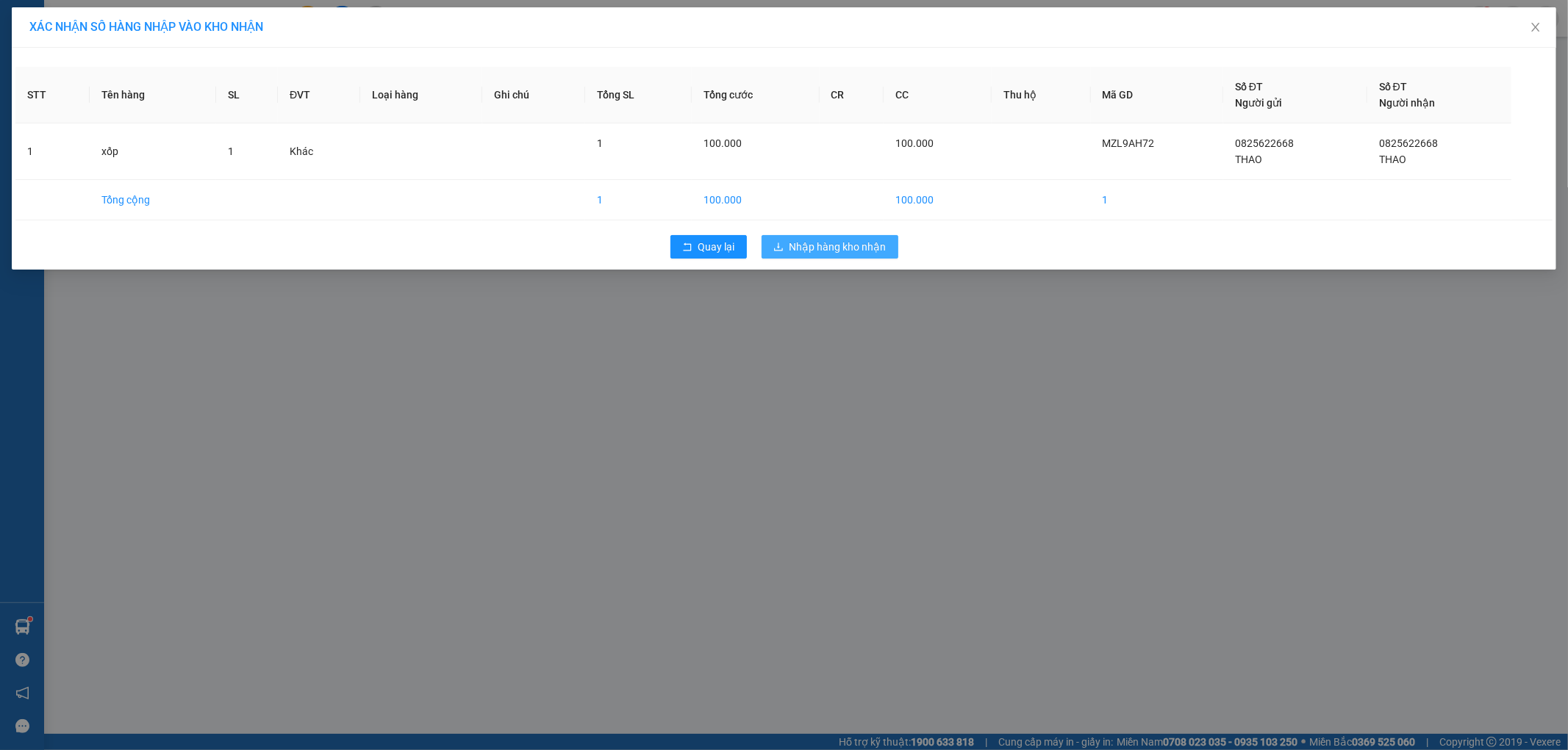
click at [811, 244] on span "Nhập hàng kho nhận" at bounding box center [838, 246] width 97 height 16
